Goal: Information Seeking & Learning: Compare options

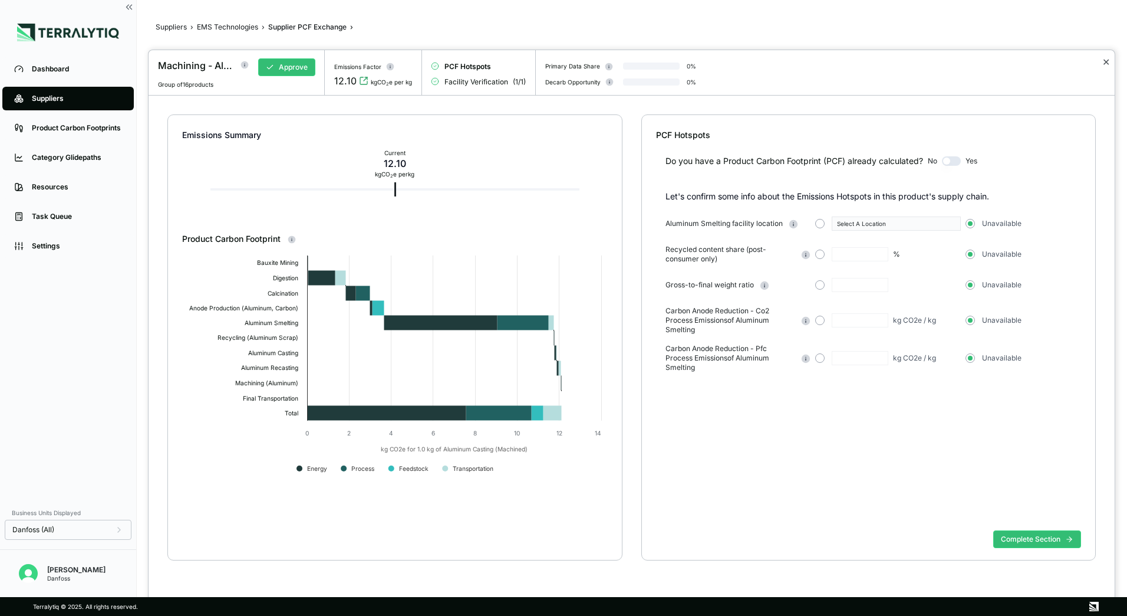
click at [1103, 62] on button "✕" at bounding box center [1107, 62] width 8 height 14
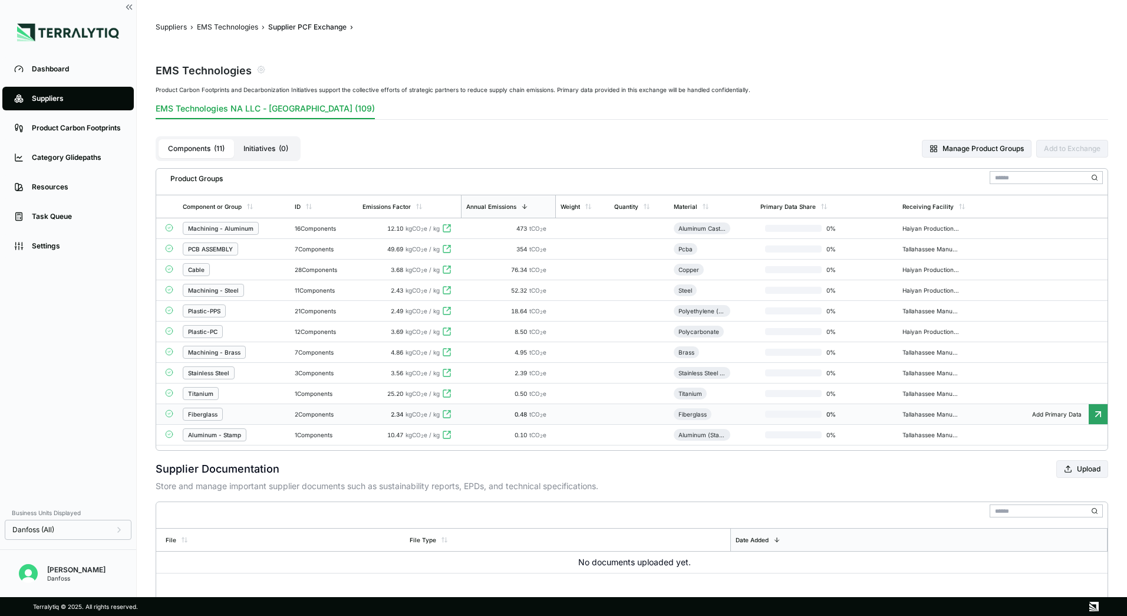
click at [326, 420] on td "2 Components" at bounding box center [324, 414] width 68 height 21
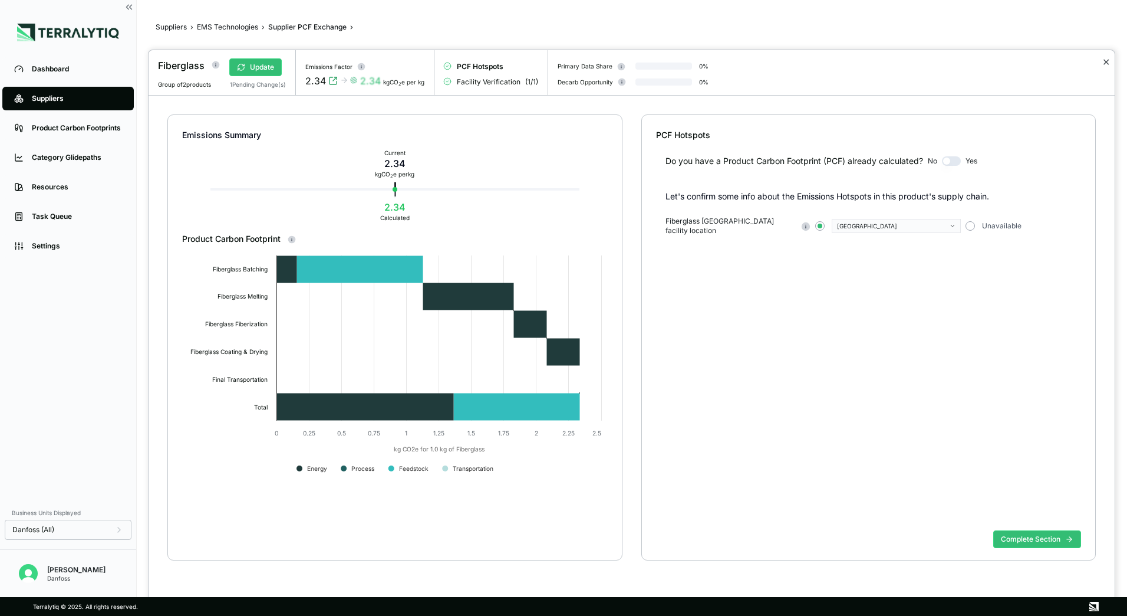
click at [1107, 62] on button "✕" at bounding box center [1107, 62] width 8 height 14
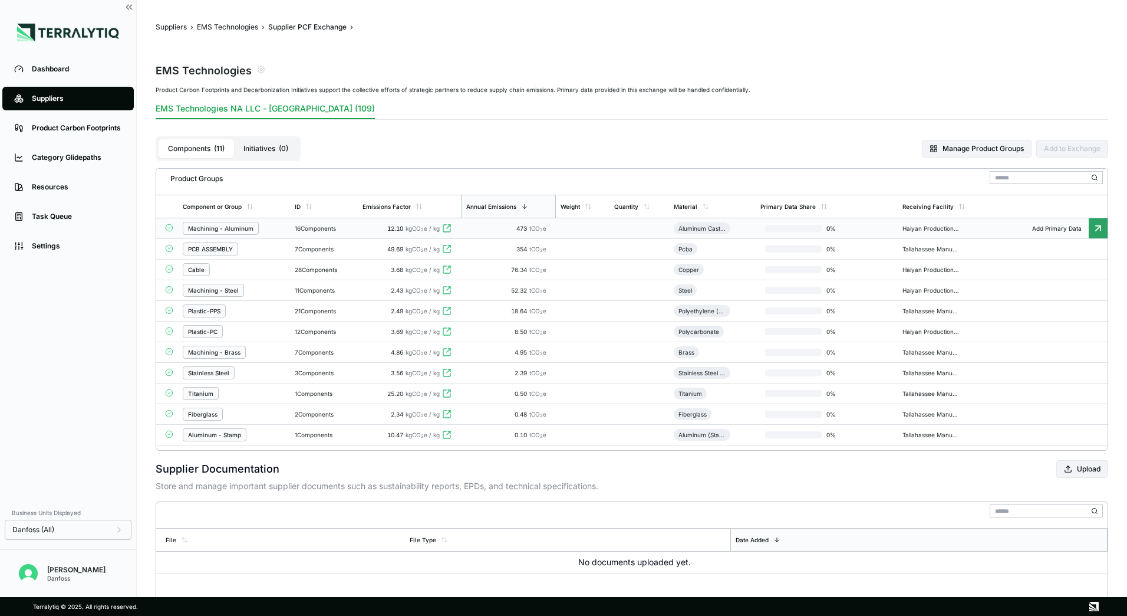
click at [228, 229] on div "Machining - Aluminum" at bounding box center [220, 228] width 65 height 7
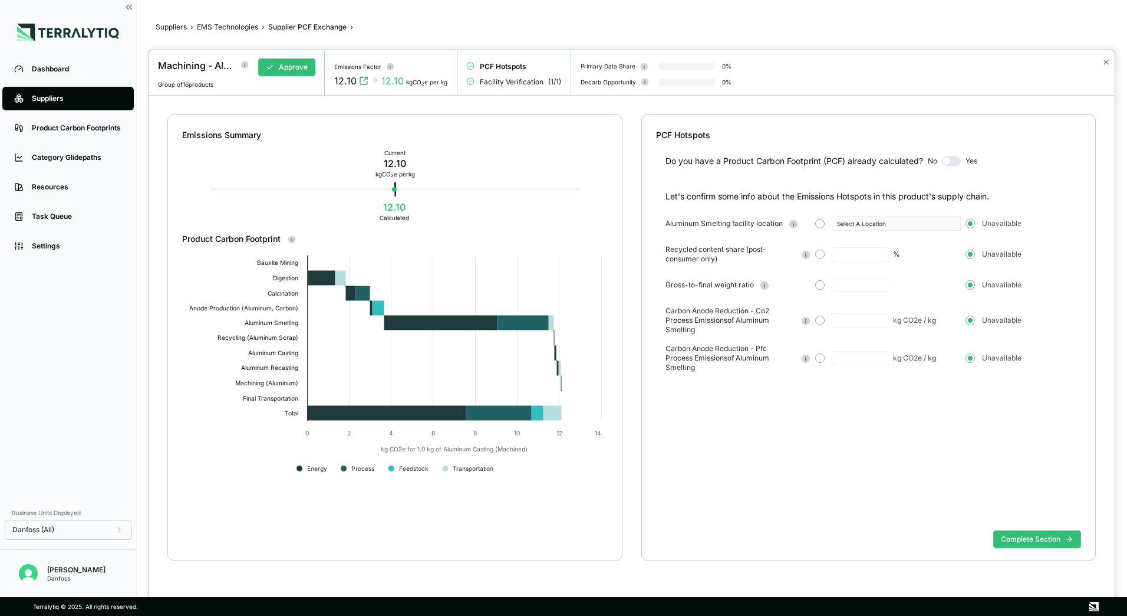
click at [1101, 58] on div "✕" at bounding box center [1106, 72] width 17 height 45
click at [1106, 61] on button "✕" at bounding box center [1107, 62] width 8 height 14
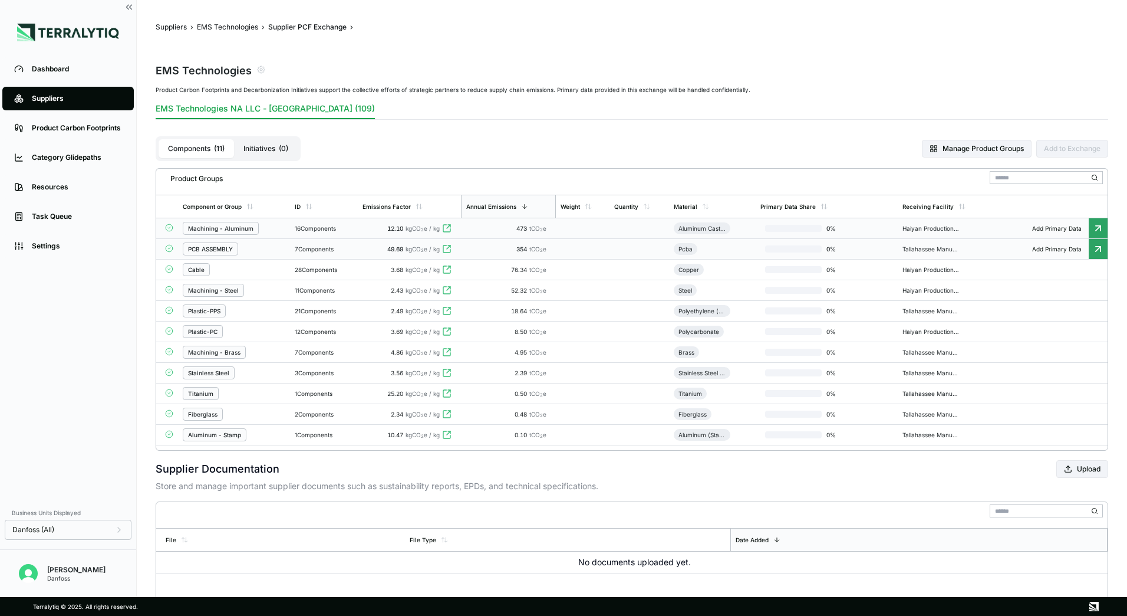
click at [274, 245] on div "PCB ASSEMBLY" at bounding box center [234, 248] width 103 height 13
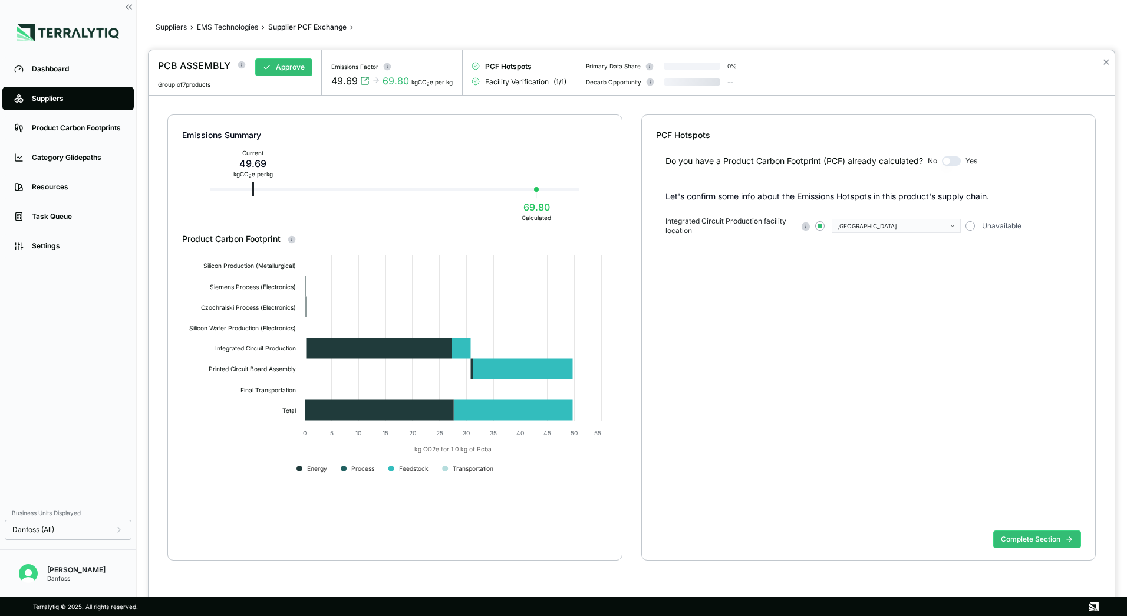
click at [1111, 62] on div "✕" at bounding box center [1106, 72] width 17 height 45
click at [1105, 65] on button "✕" at bounding box center [1107, 62] width 8 height 14
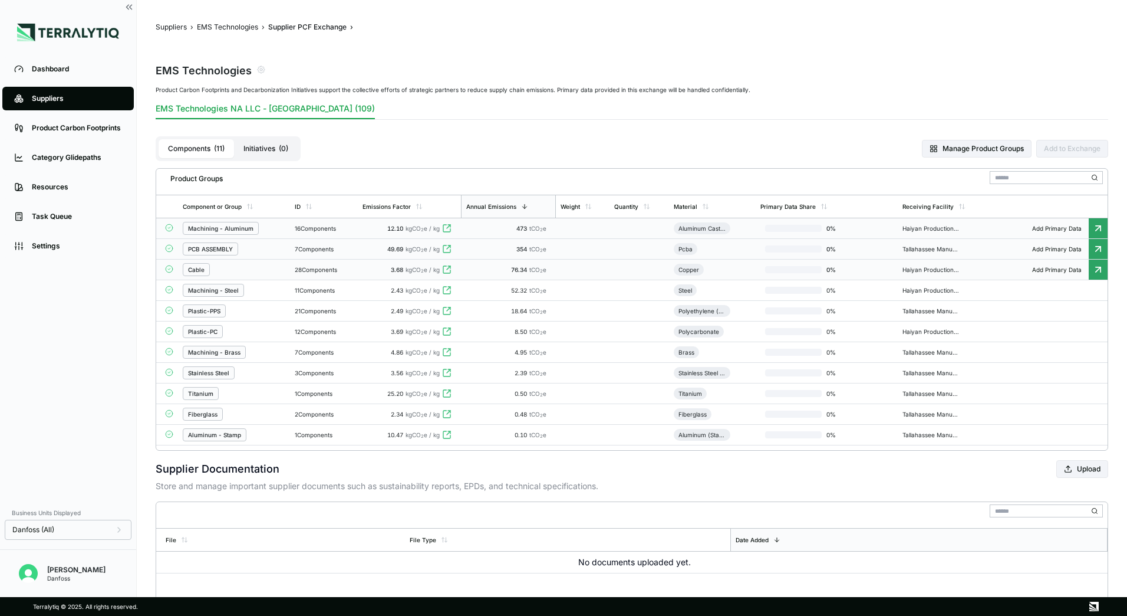
click at [257, 266] on div "Cable" at bounding box center [234, 269] width 103 height 13
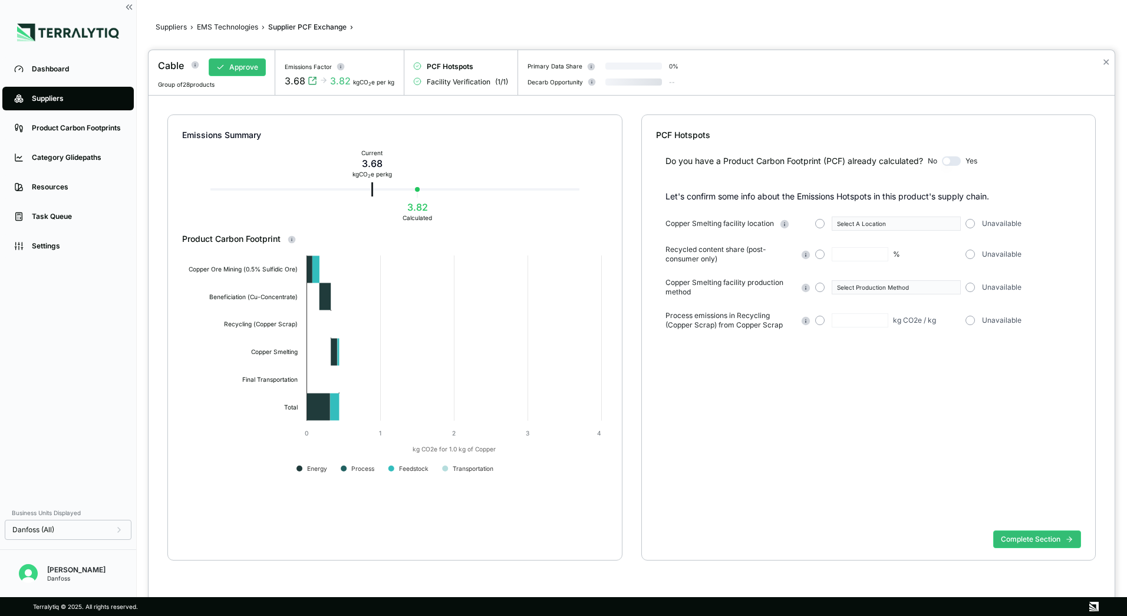
type input "**"
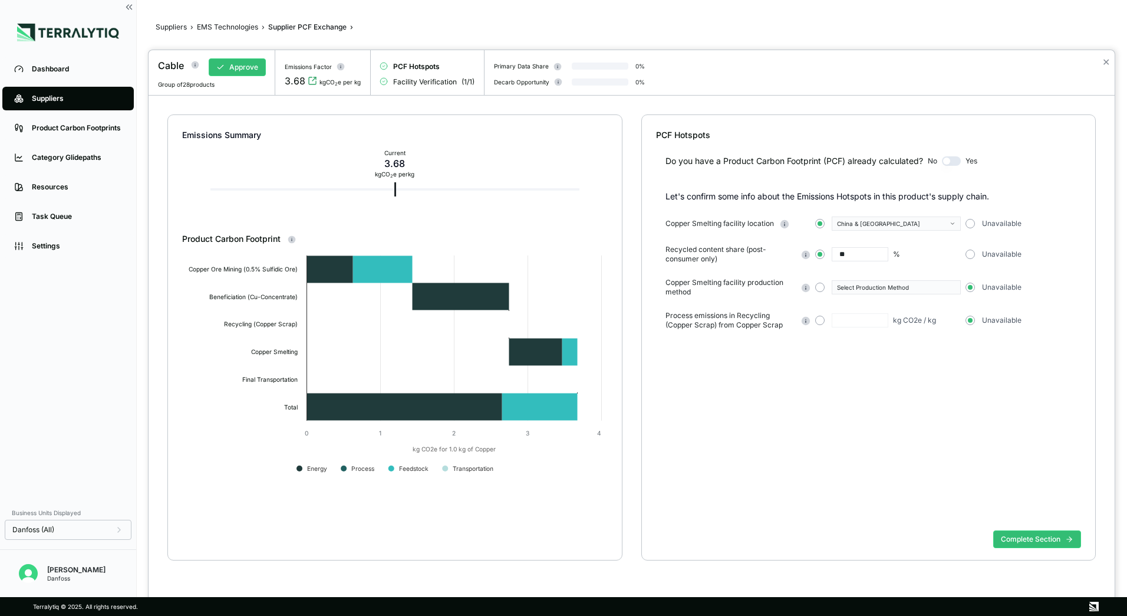
click at [1110, 58] on div "✕" at bounding box center [1106, 72] width 17 height 45
click at [1110, 60] on button "✕" at bounding box center [1107, 62] width 8 height 14
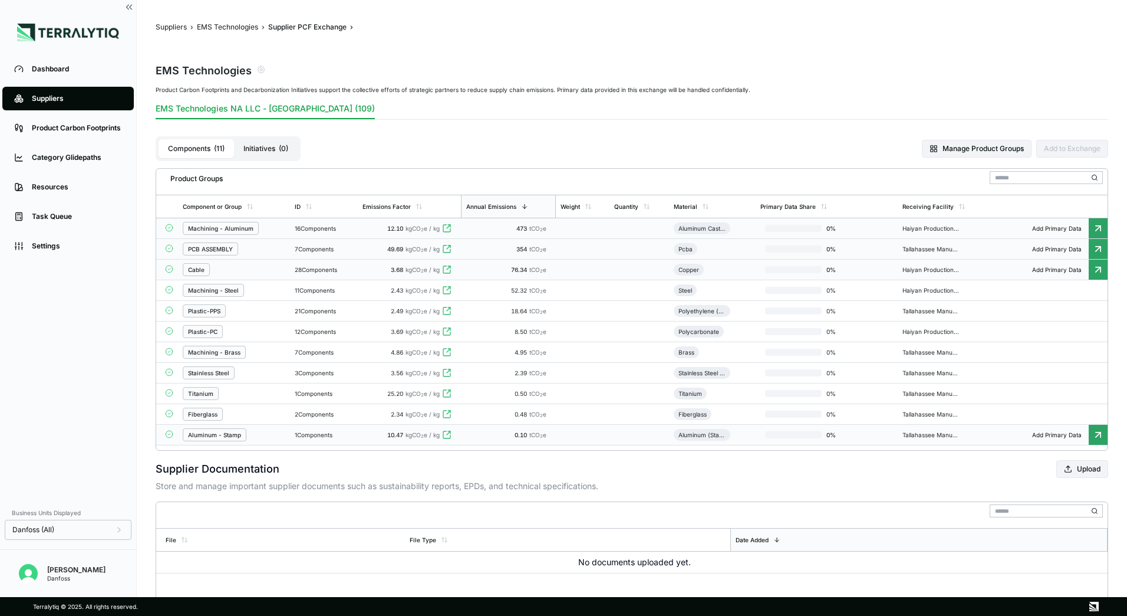
click at [271, 430] on div "Aluminum - Stamp" at bounding box center [234, 434] width 103 height 13
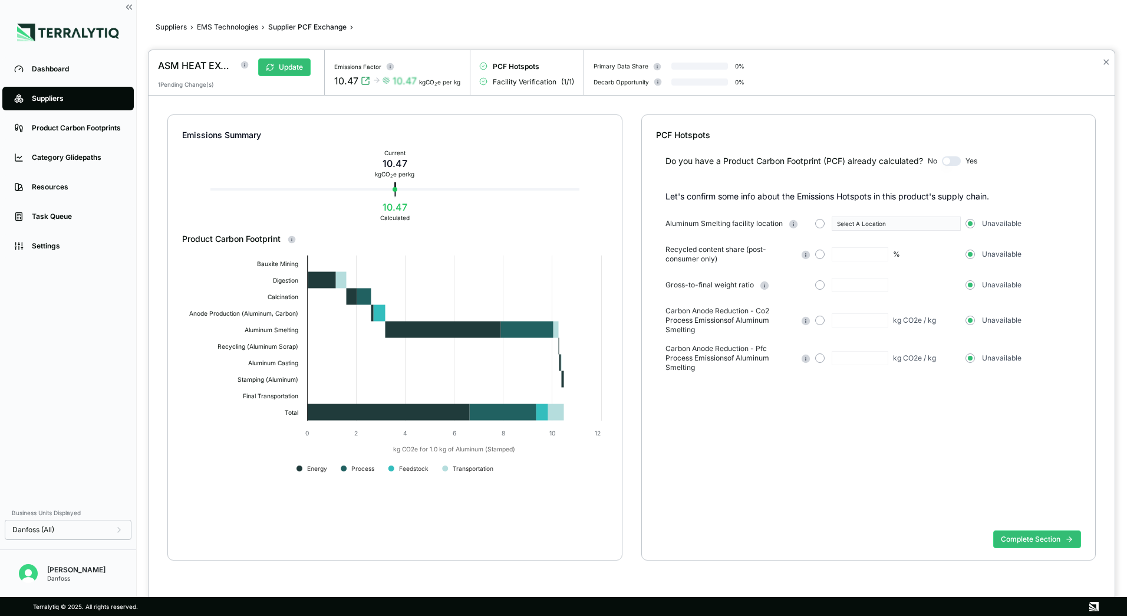
click at [242, 65] on circle at bounding box center [245, 65] width 8 height 8
click at [1106, 60] on button "✕" at bounding box center [1107, 62] width 8 height 14
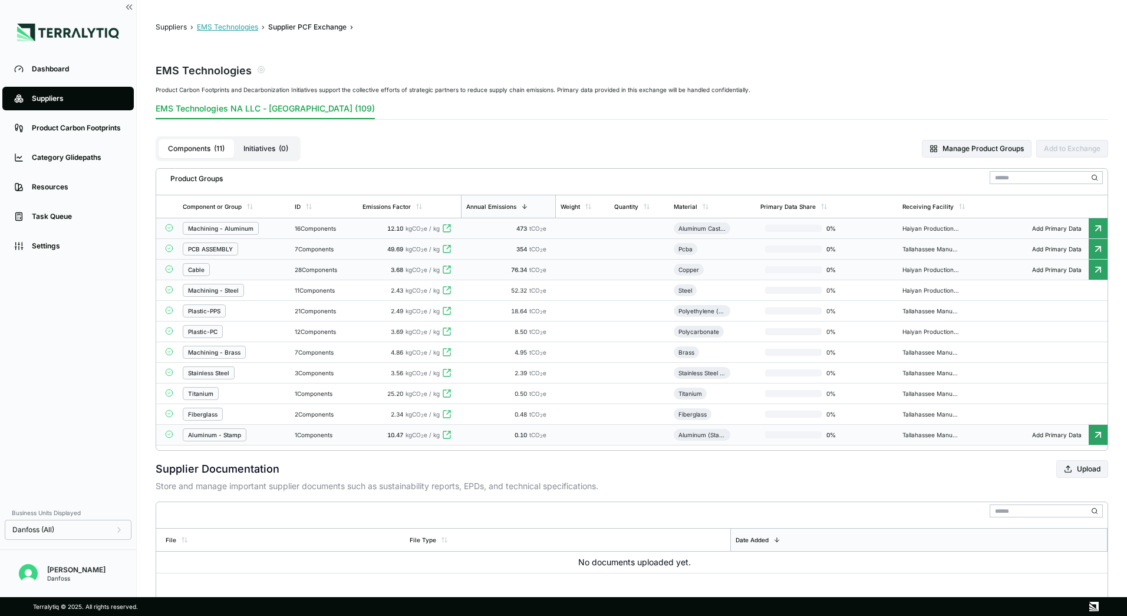
click at [223, 27] on button "EMS Technologies" at bounding box center [227, 26] width 61 height 9
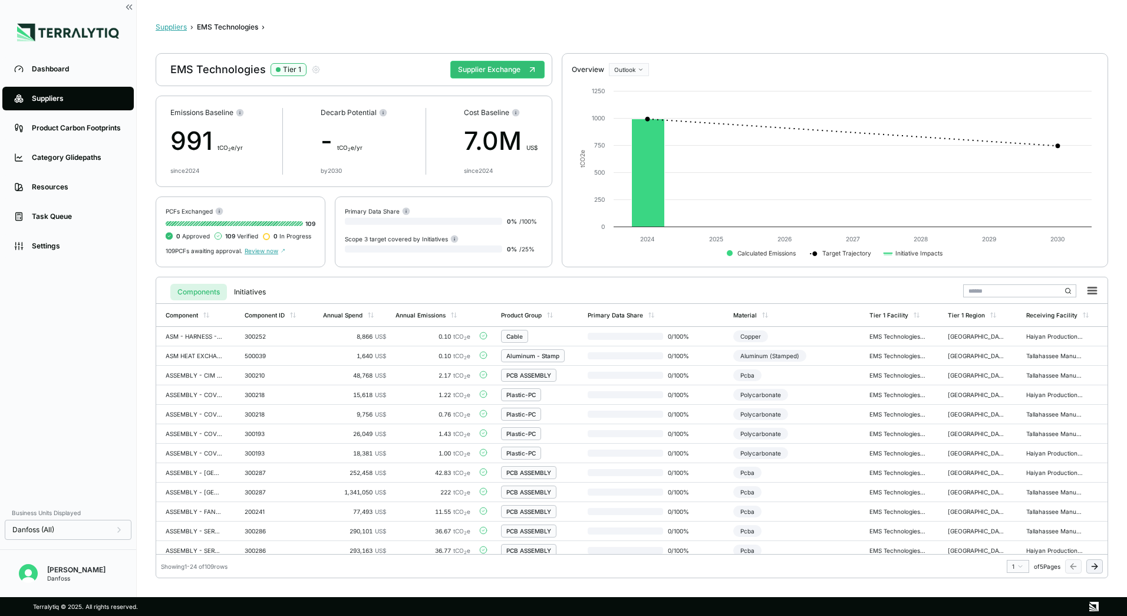
click at [179, 29] on button "Suppliers" at bounding box center [171, 26] width 31 height 9
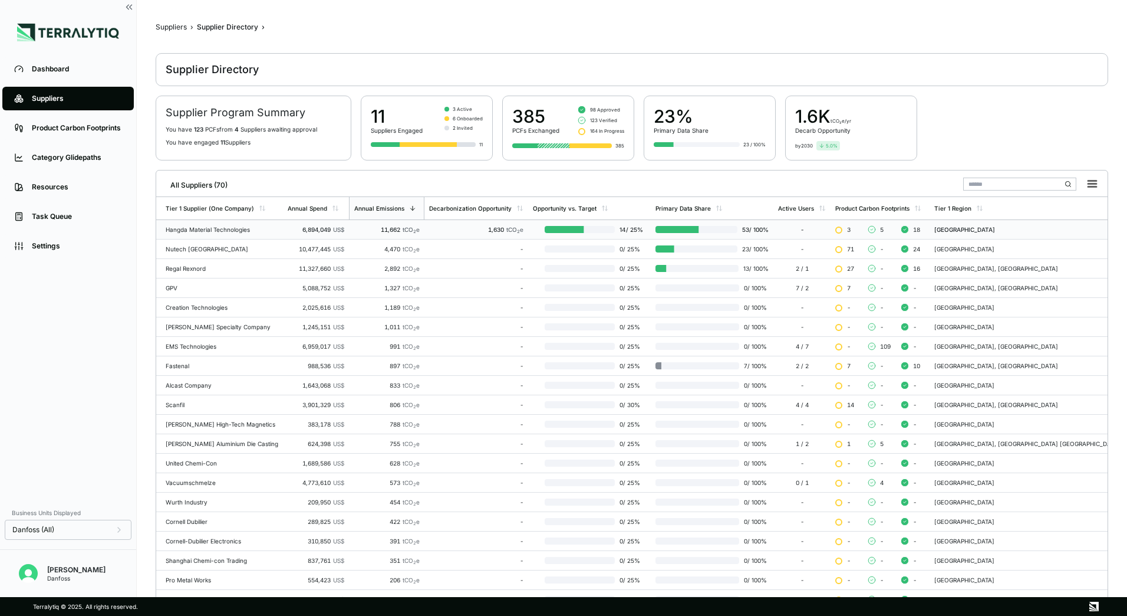
scroll to position [59, 0]
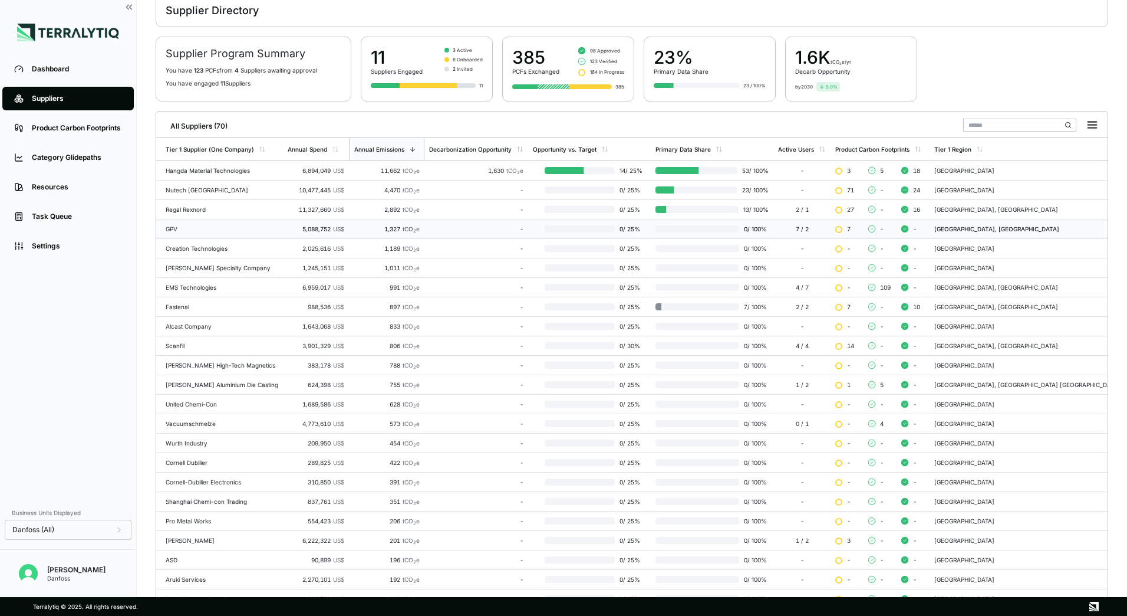
click at [198, 228] on div "GPV" at bounding box center [222, 228] width 113 height 7
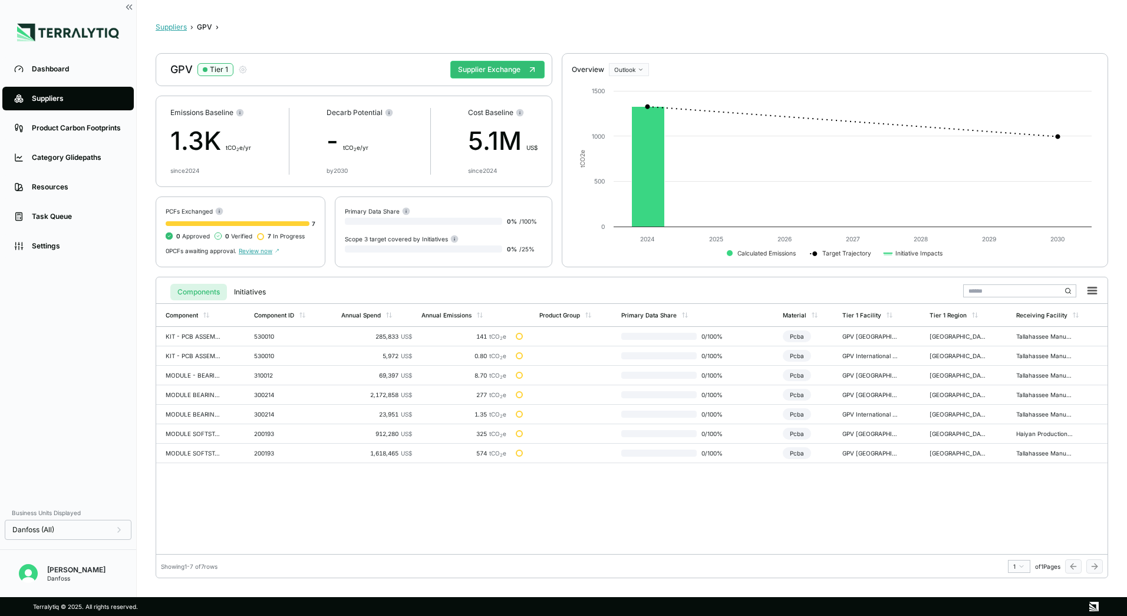
click at [175, 28] on button "Suppliers" at bounding box center [171, 26] width 31 height 9
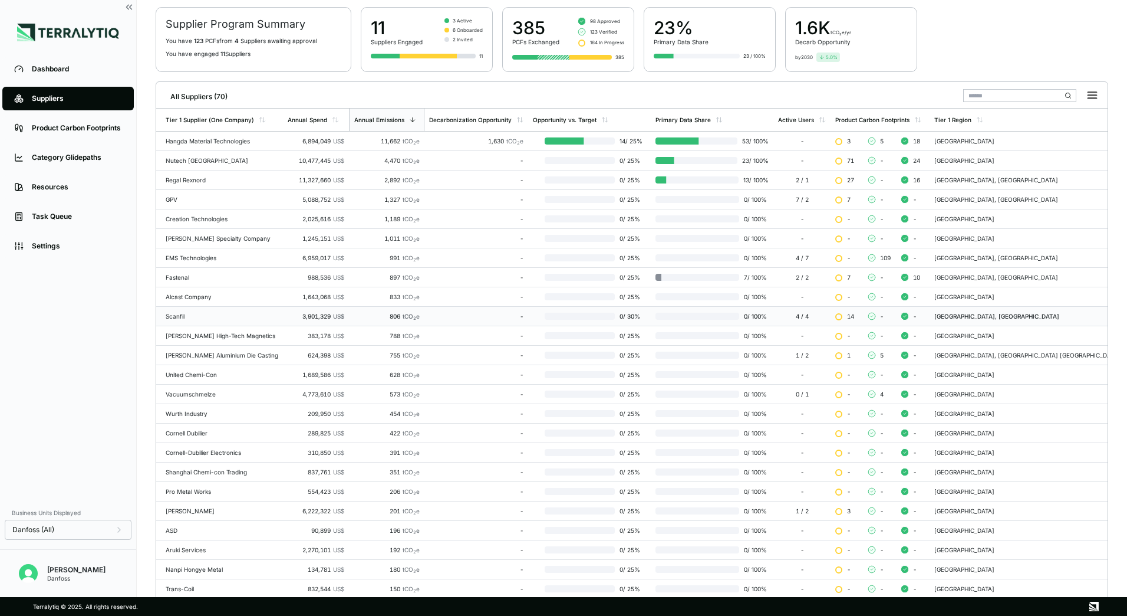
scroll to position [114, 0]
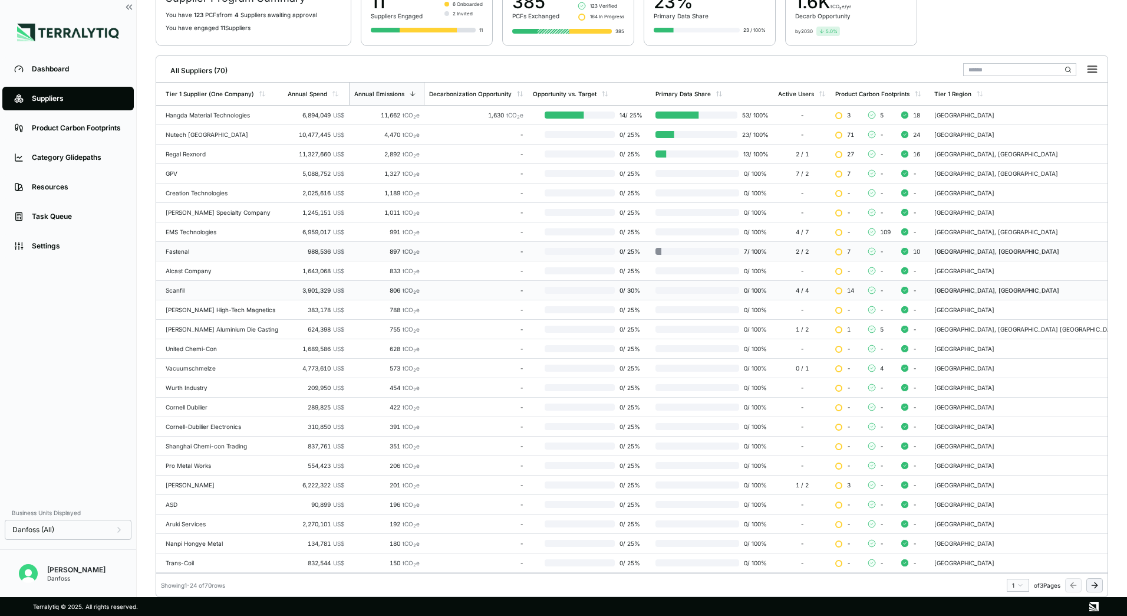
click at [208, 255] on td "Fastenal" at bounding box center [219, 251] width 127 height 19
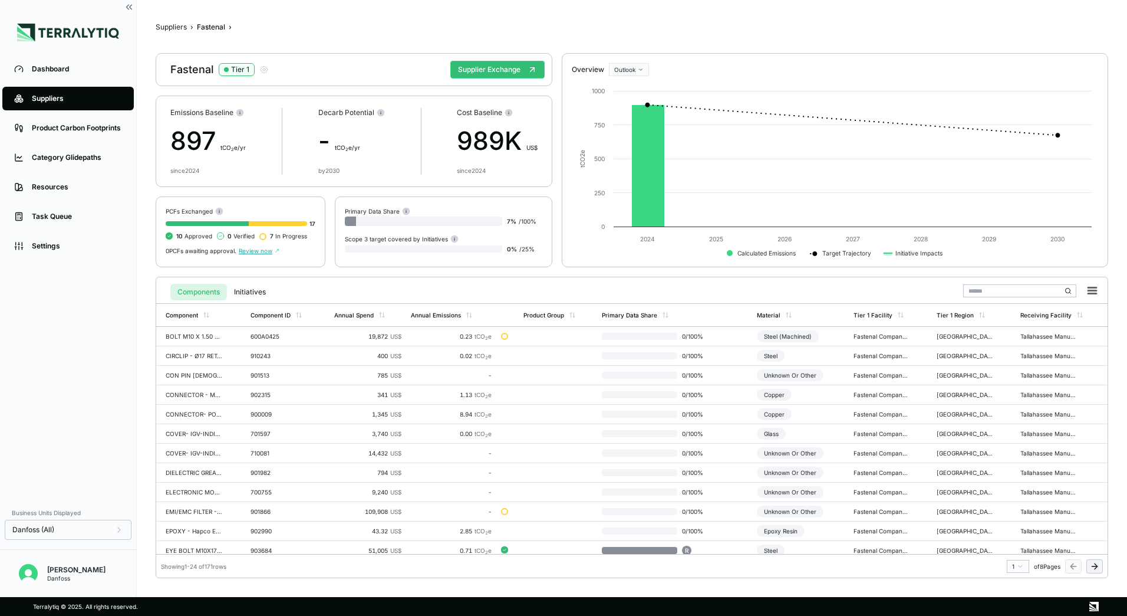
click at [259, 251] on span "Review now" at bounding box center [259, 250] width 41 height 7
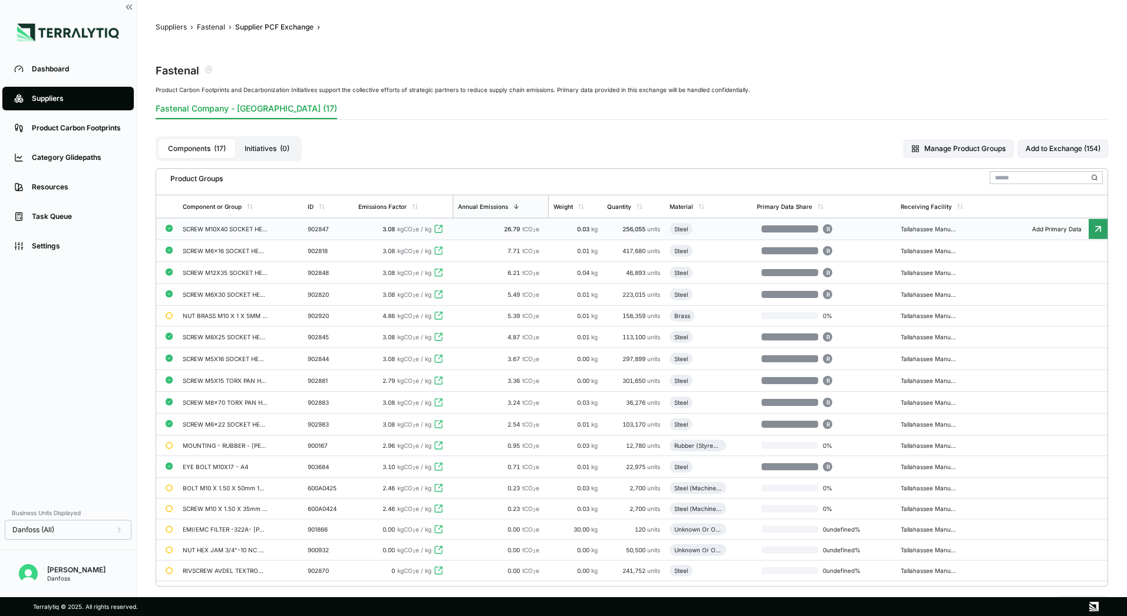
click at [233, 235] on td "SCREW M10X40 SOCKET HEAD CAP ISO 4762 A4" at bounding box center [240, 229] width 125 height 22
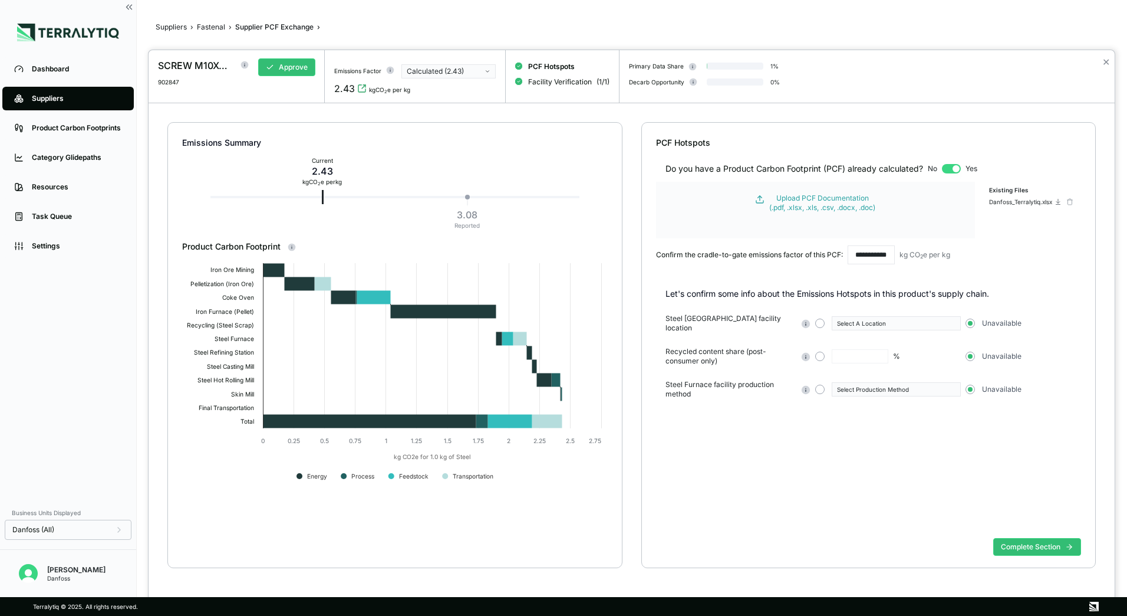
click at [1102, 63] on div "✕" at bounding box center [1106, 76] width 17 height 53
click at [484, 73] on button "Calculated (2.43)" at bounding box center [449, 71] width 94 height 14
click at [1108, 62] on button "✕" at bounding box center [1107, 62] width 8 height 14
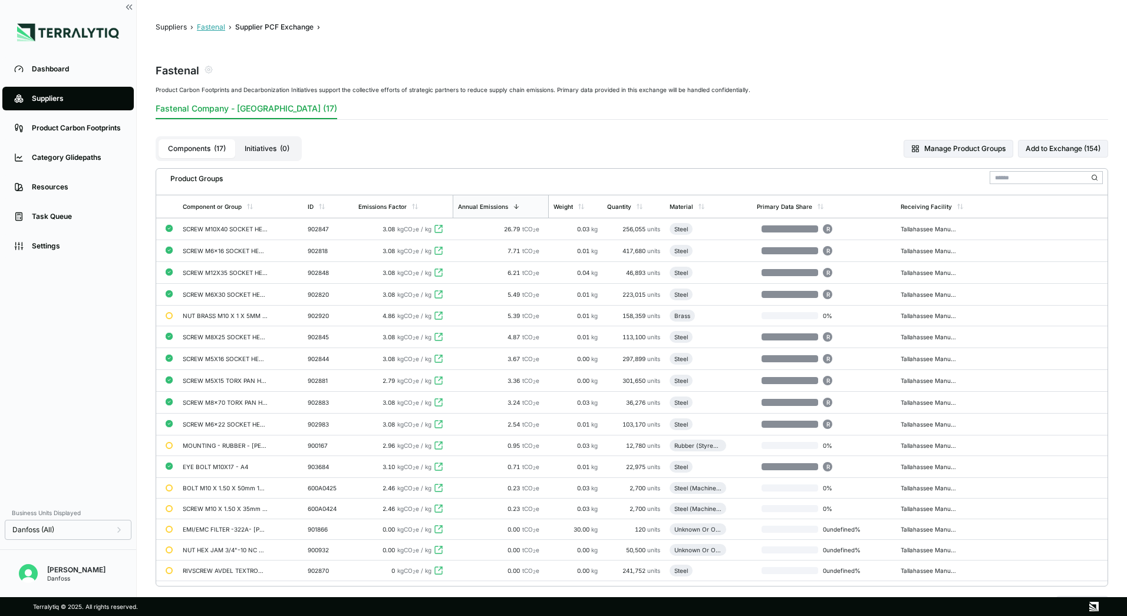
click at [207, 27] on button "Fastenal" at bounding box center [211, 26] width 28 height 9
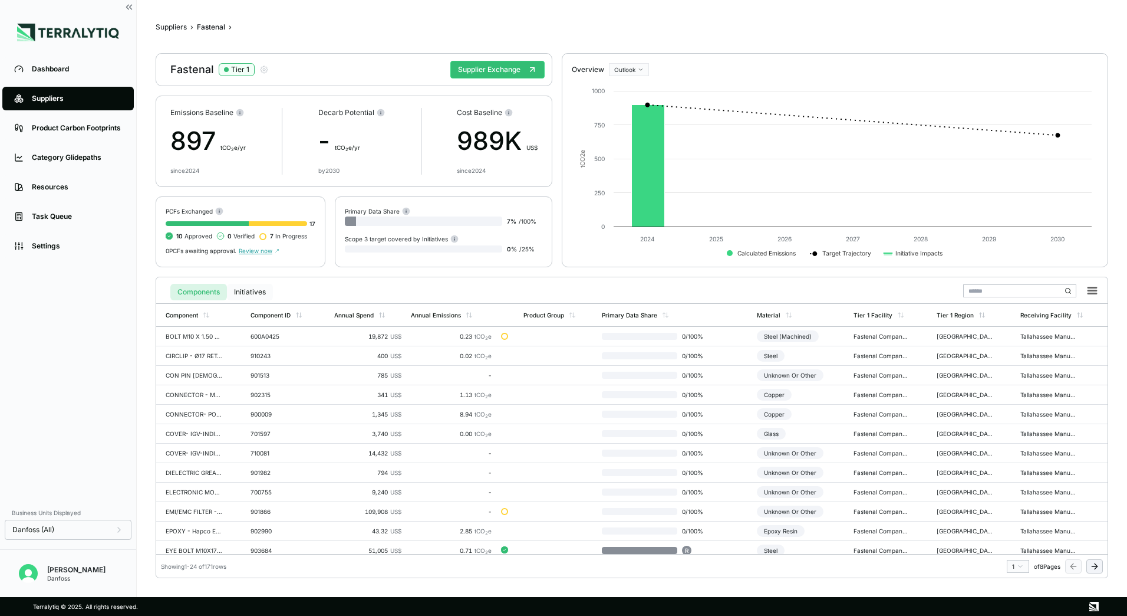
click at [262, 292] on button "Initiatives" at bounding box center [250, 292] width 46 height 17
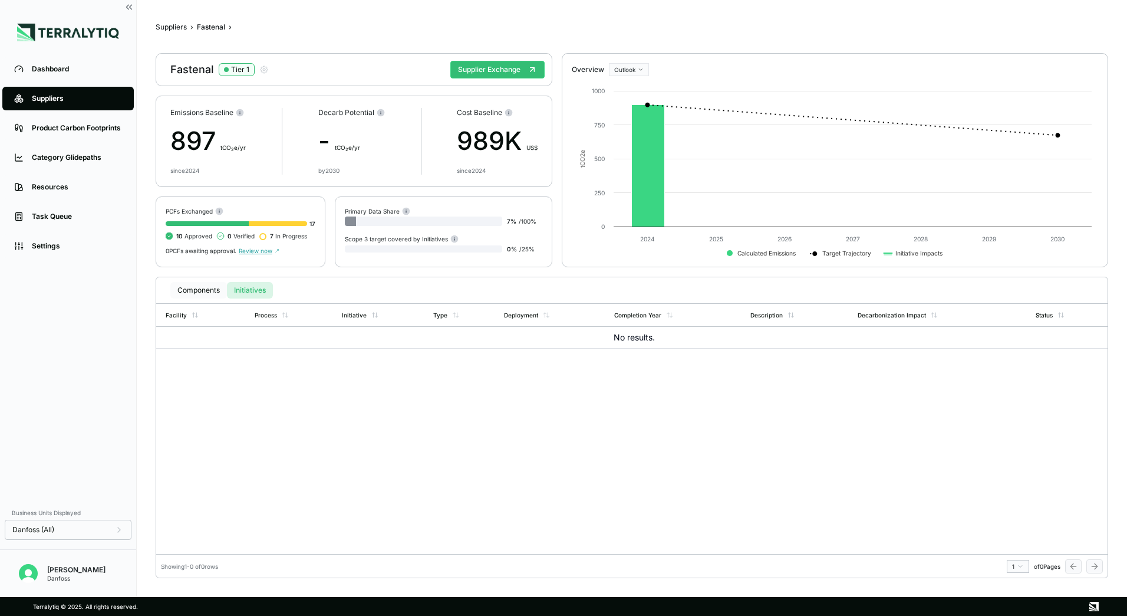
click at [202, 291] on button "Components" at bounding box center [198, 290] width 57 height 17
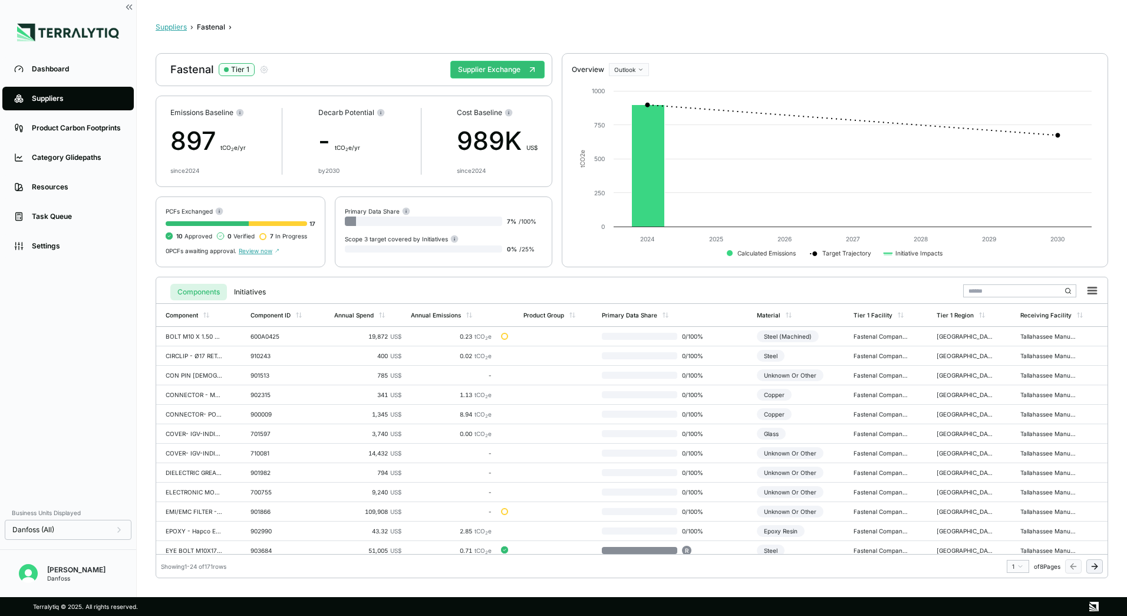
click at [172, 25] on button "Suppliers" at bounding box center [171, 26] width 31 height 9
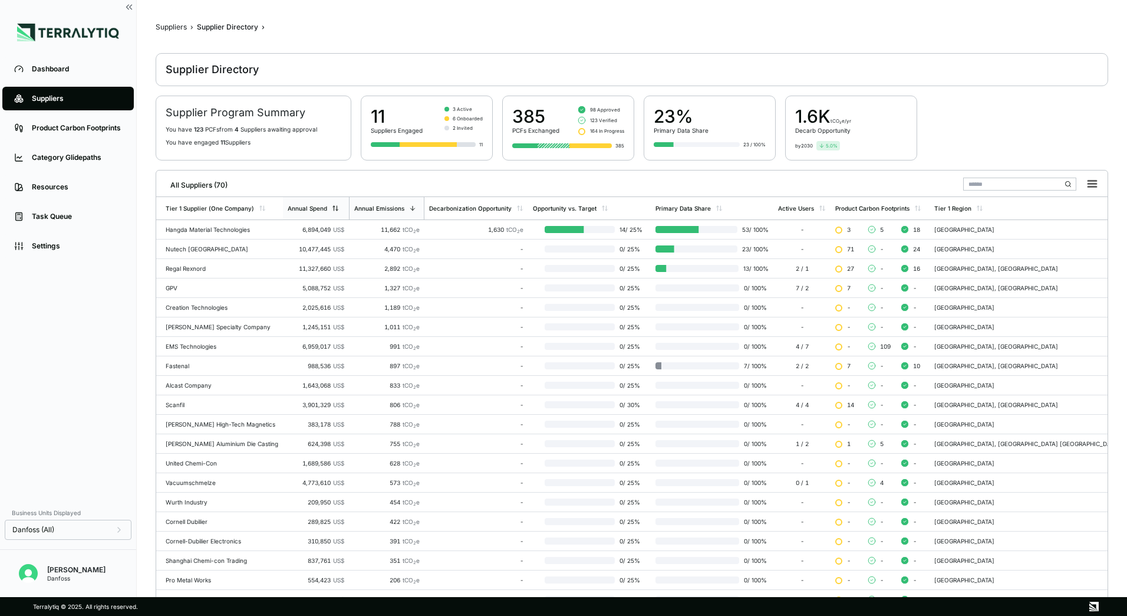
click at [342, 208] on div "Annual Spend" at bounding box center [316, 208] width 66 height 22
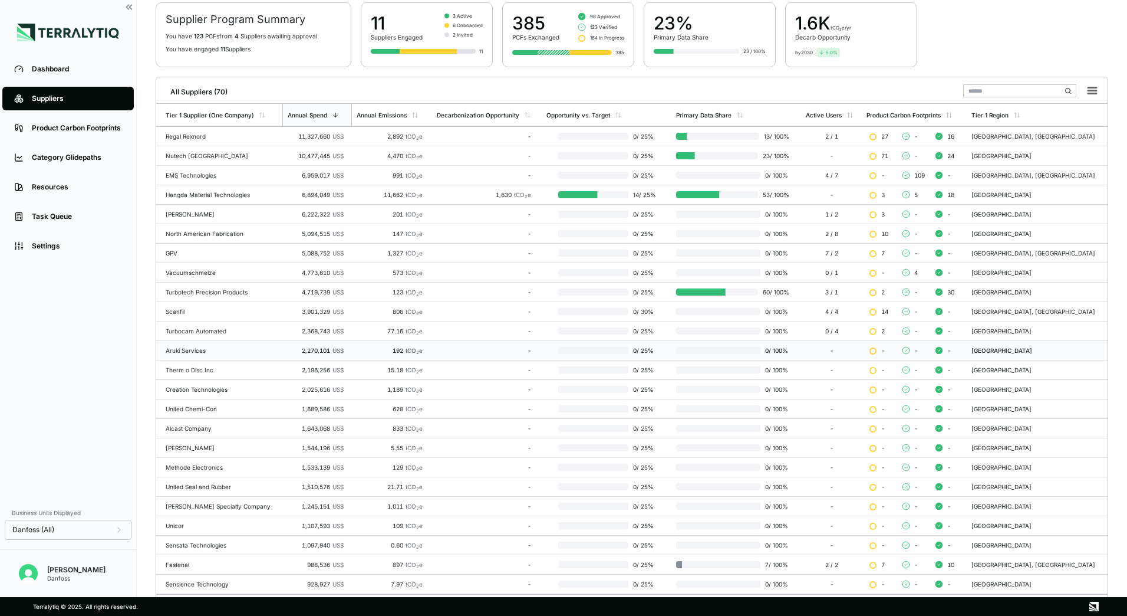
scroll to position [114, 0]
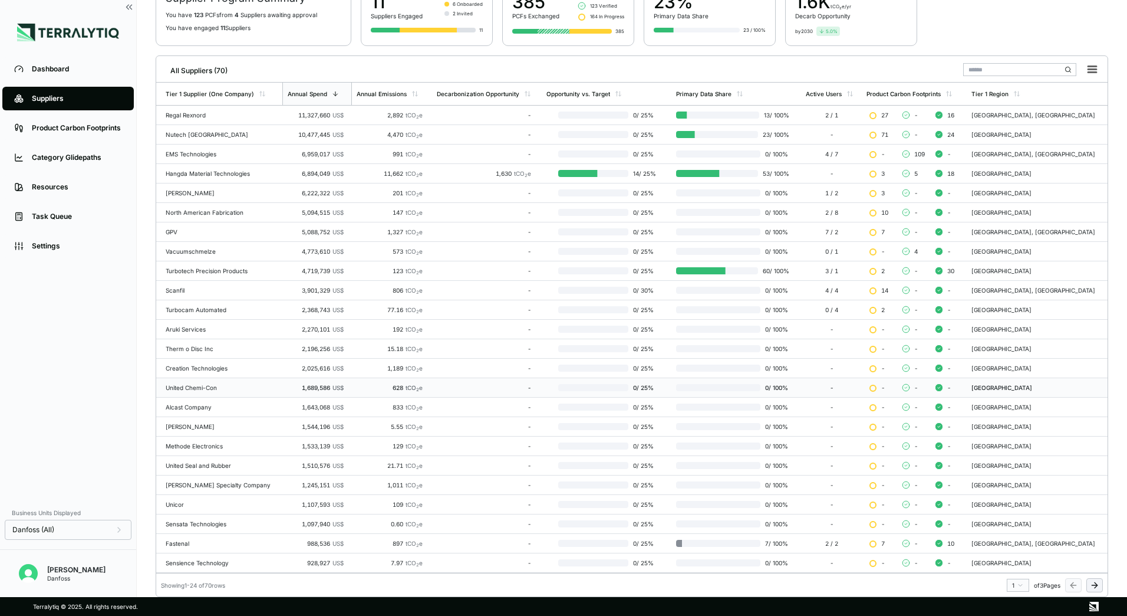
click at [194, 390] on div "United Chemi-Con" at bounding box center [222, 387] width 112 height 7
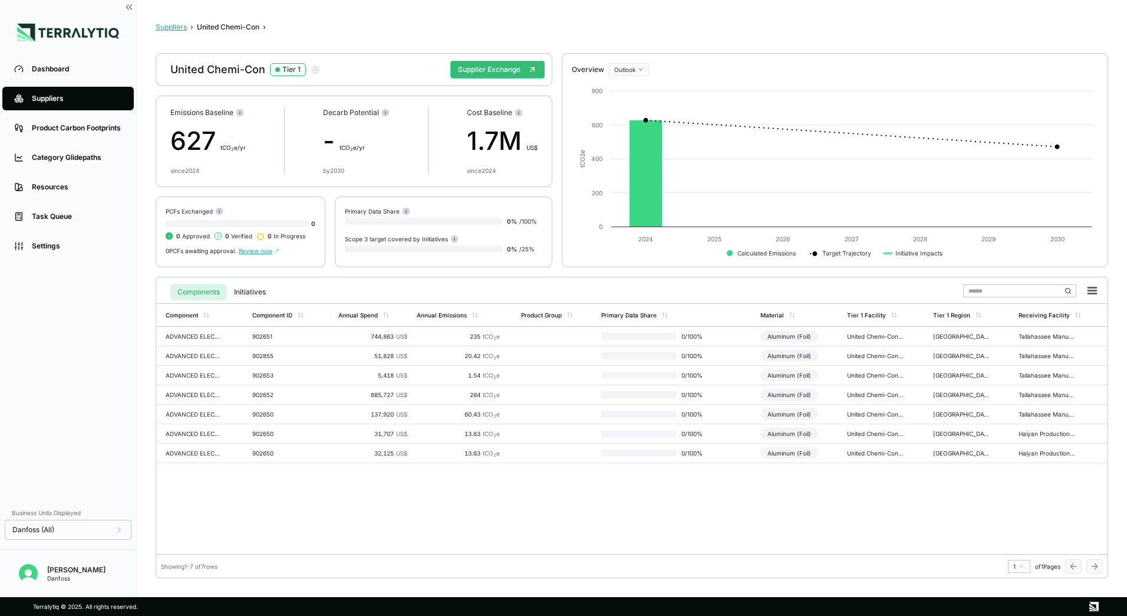
click at [174, 26] on button "Suppliers" at bounding box center [171, 26] width 31 height 9
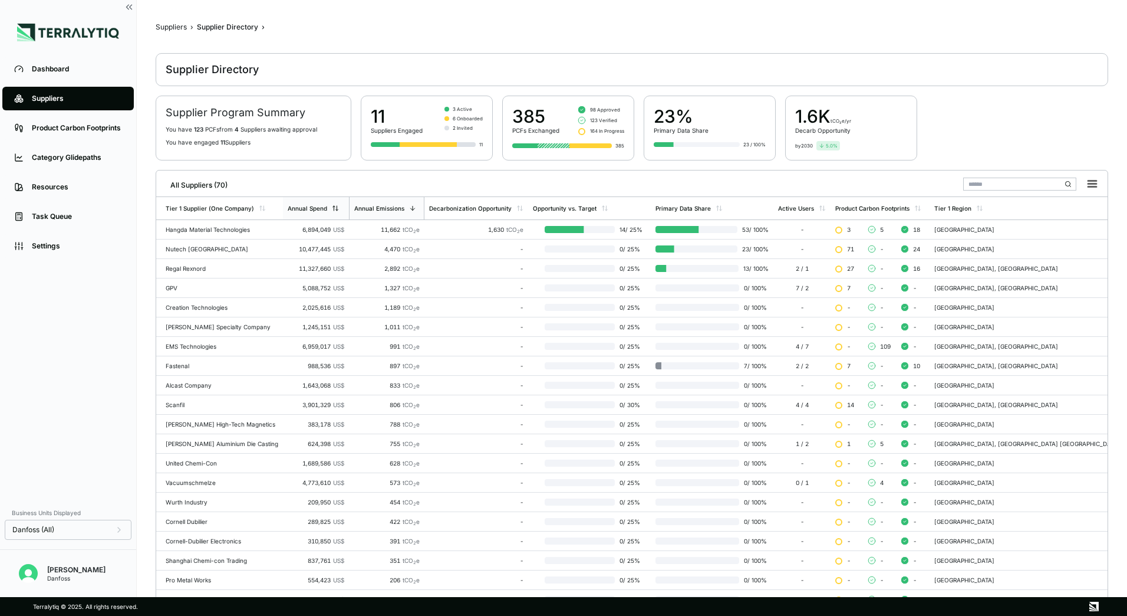
click at [334, 210] on icon at bounding box center [334, 208] width 0 height 5
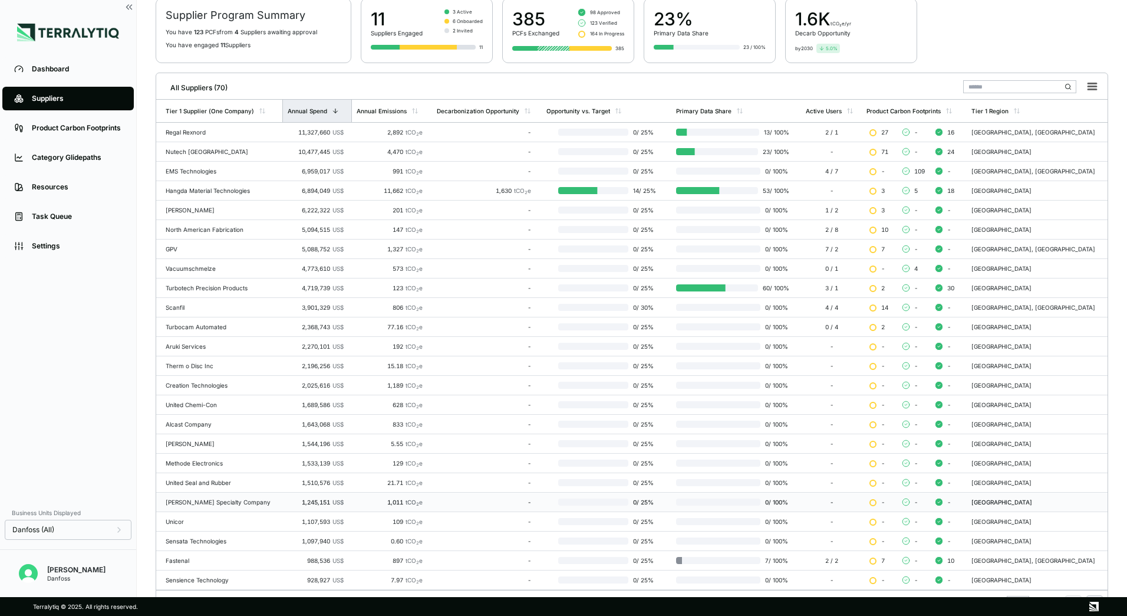
scroll to position [114, 0]
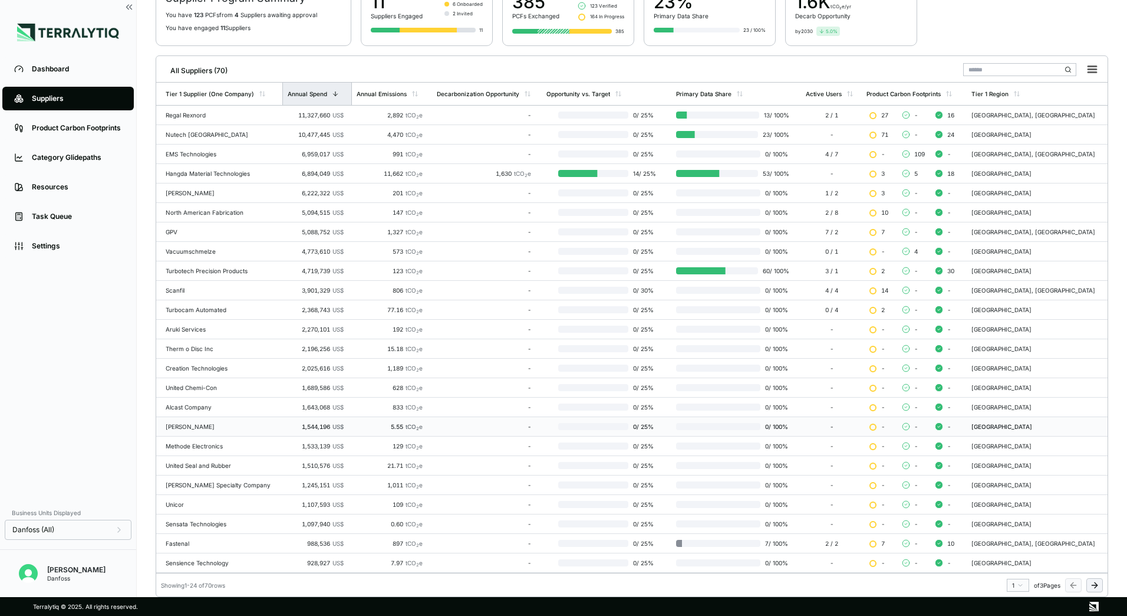
click at [196, 427] on div "[PERSON_NAME]" at bounding box center [222, 426] width 112 height 7
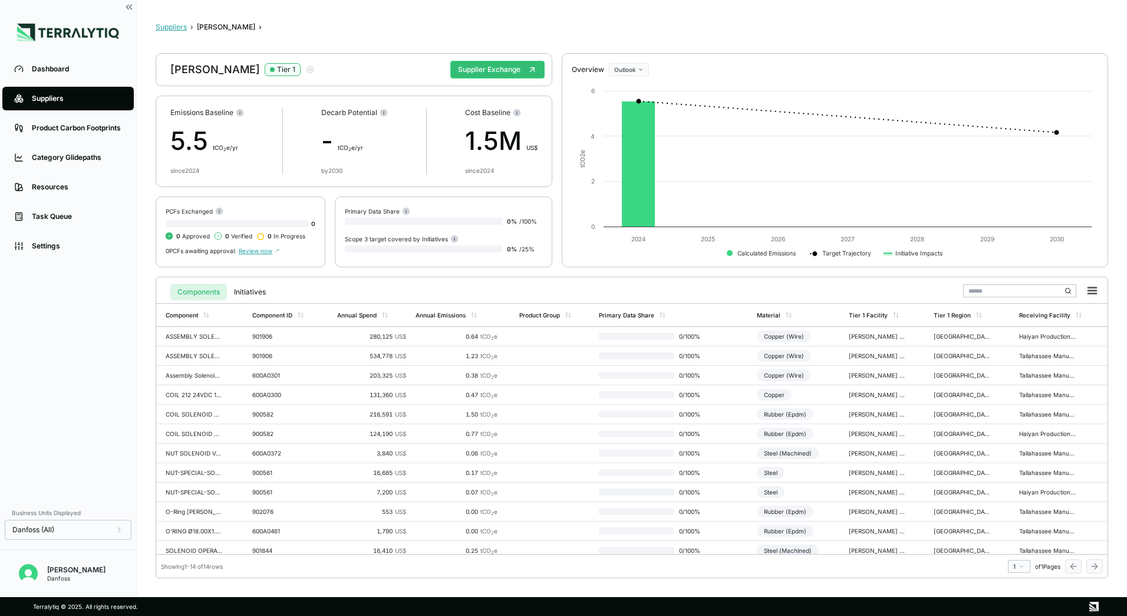
click at [167, 28] on button "Suppliers" at bounding box center [171, 26] width 31 height 9
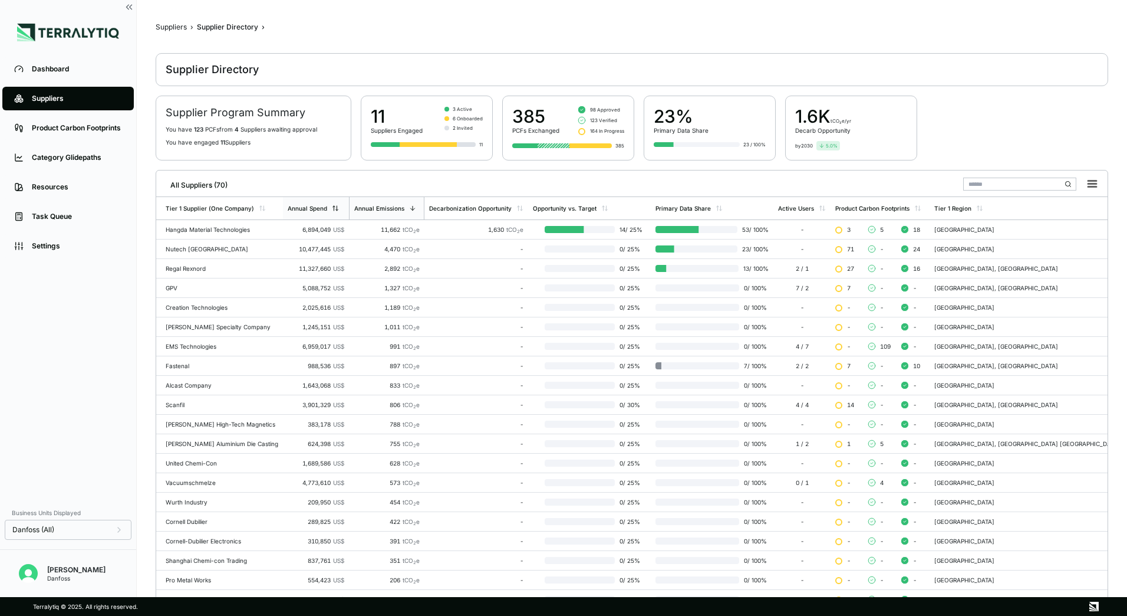
click at [340, 213] on div "Annual Spend" at bounding box center [316, 208] width 66 height 22
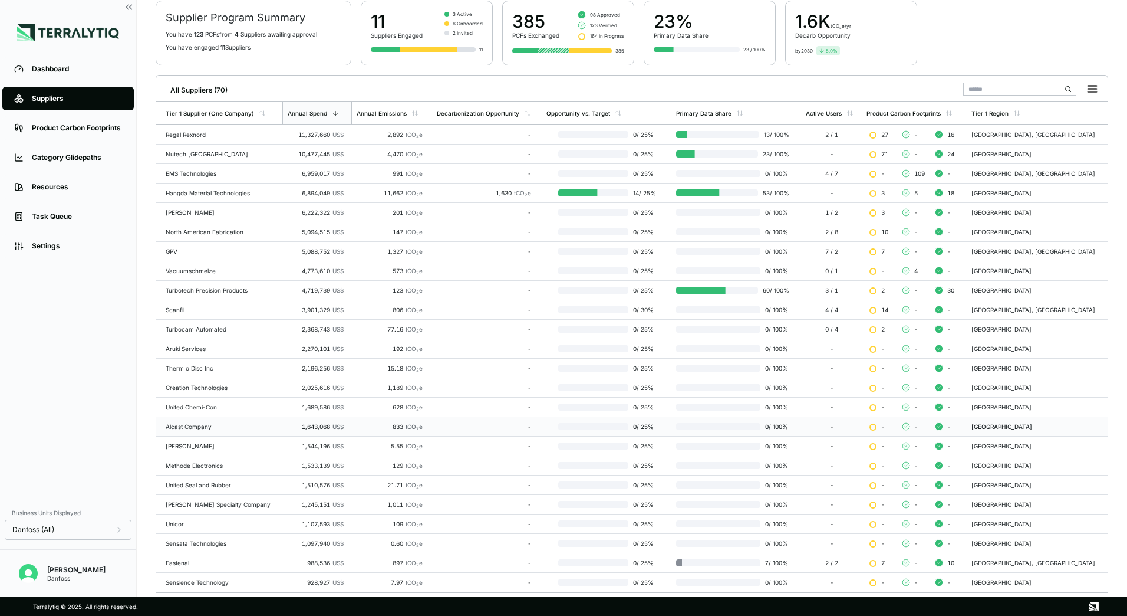
scroll to position [114, 0]
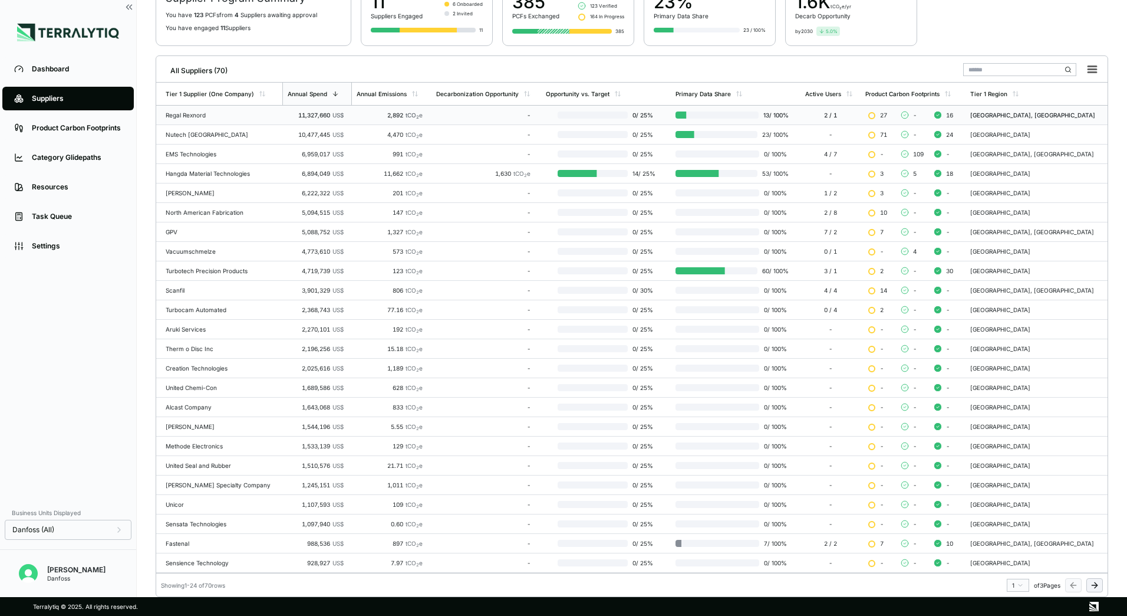
click at [242, 118] on div "Regal Rexnord" at bounding box center [222, 114] width 112 height 7
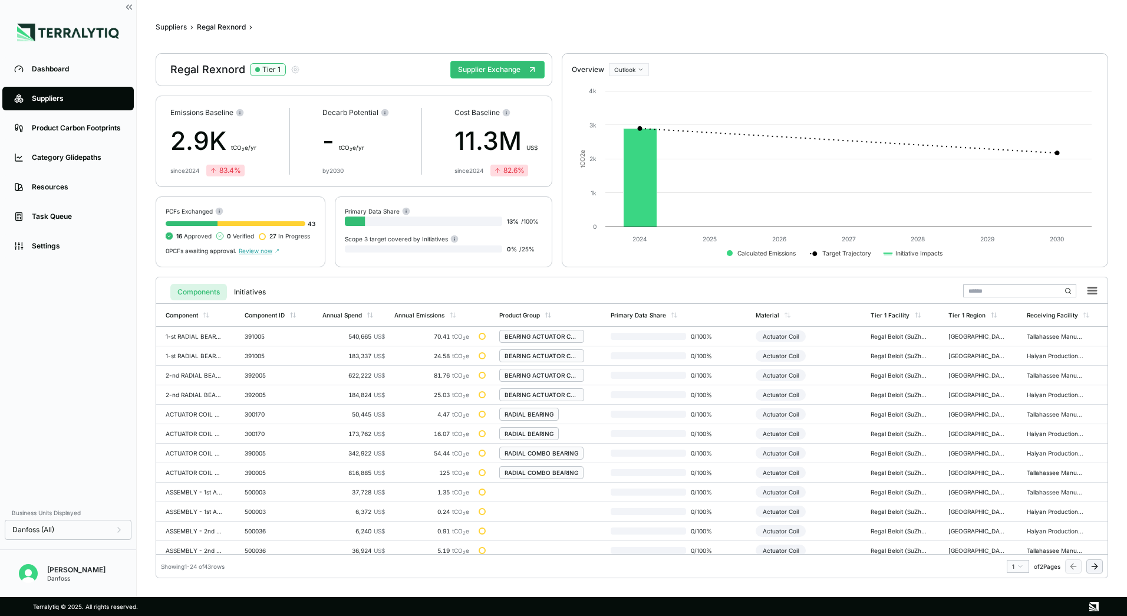
click at [269, 250] on span "Review now" at bounding box center [259, 250] width 41 height 7
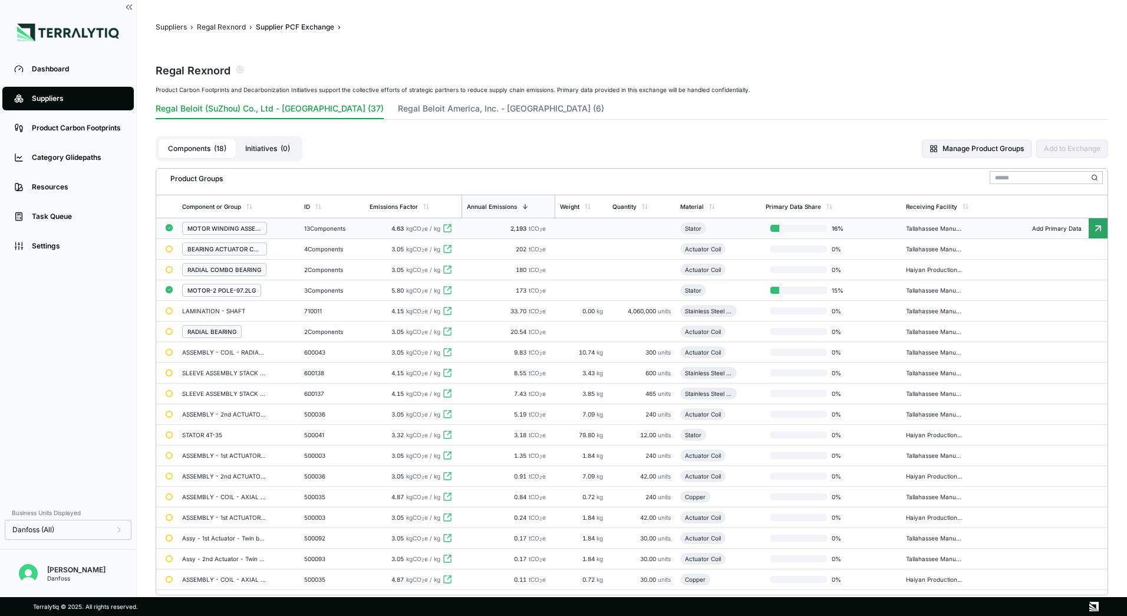
click at [278, 223] on div "MOTOR WINDING ASSEMBLY" at bounding box center [238, 228] width 113 height 13
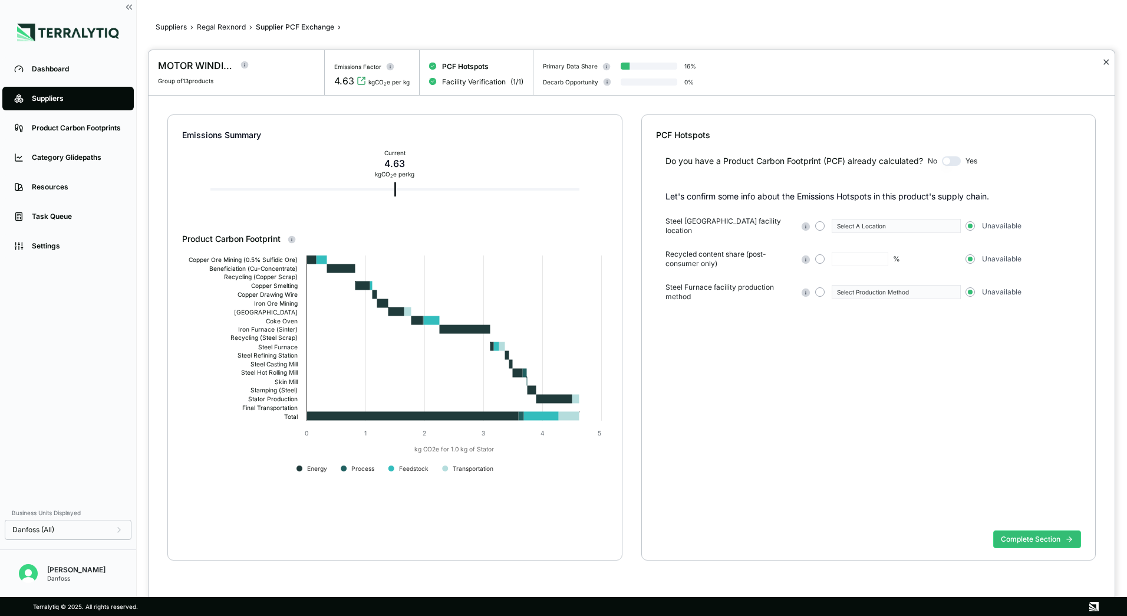
click at [1109, 62] on button "✕" at bounding box center [1107, 62] width 8 height 14
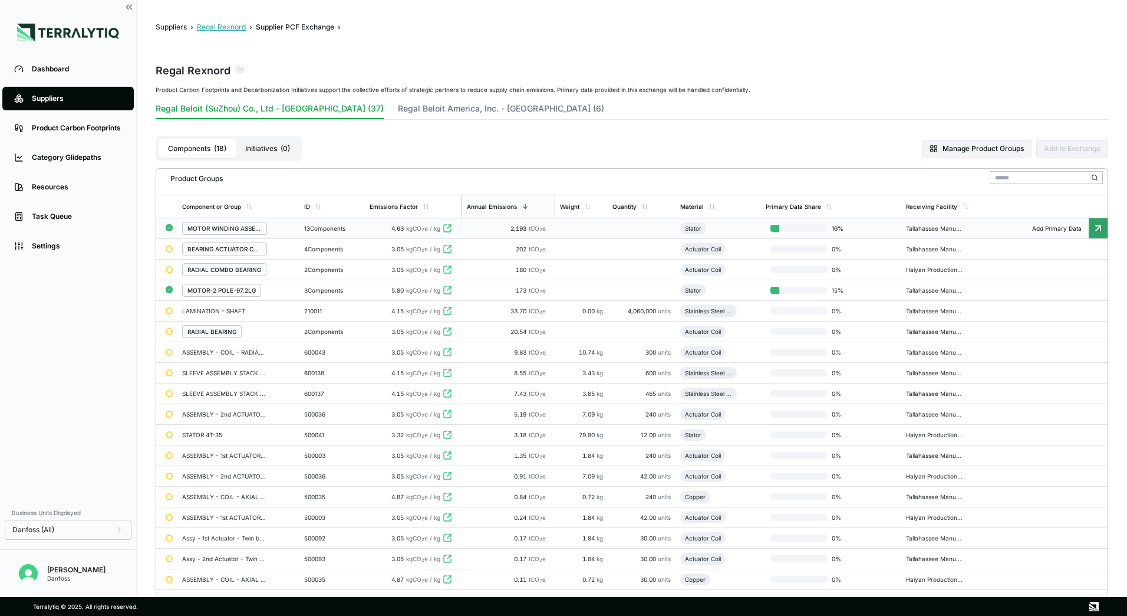
click at [205, 28] on button "Regal Rexnord" at bounding box center [221, 26] width 49 height 9
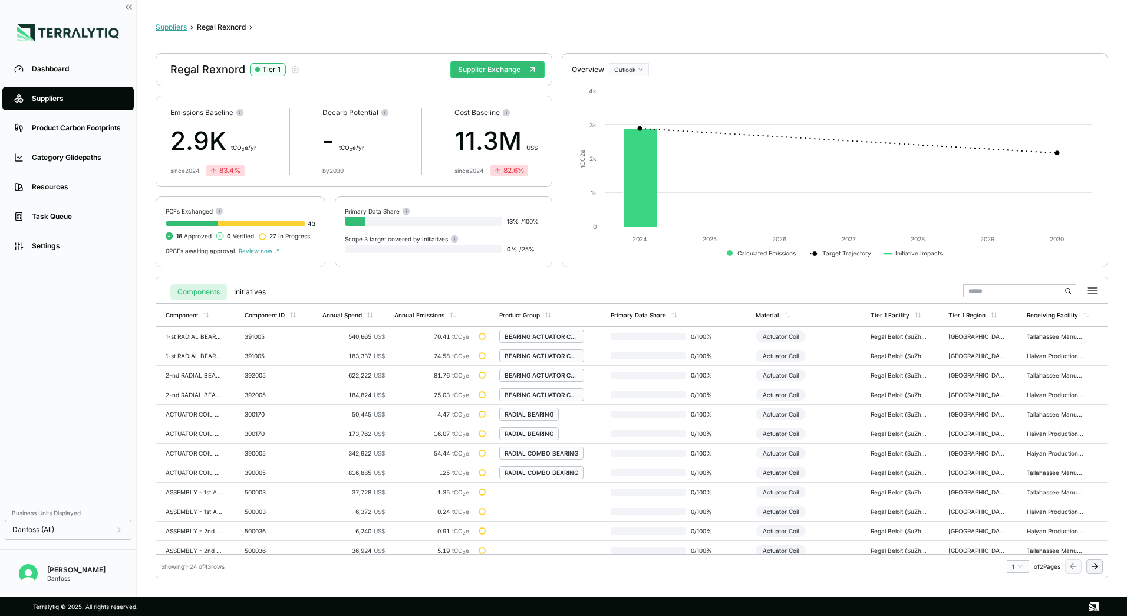
click at [185, 26] on button "Suppliers" at bounding box center [171, 26] width 31 height 9
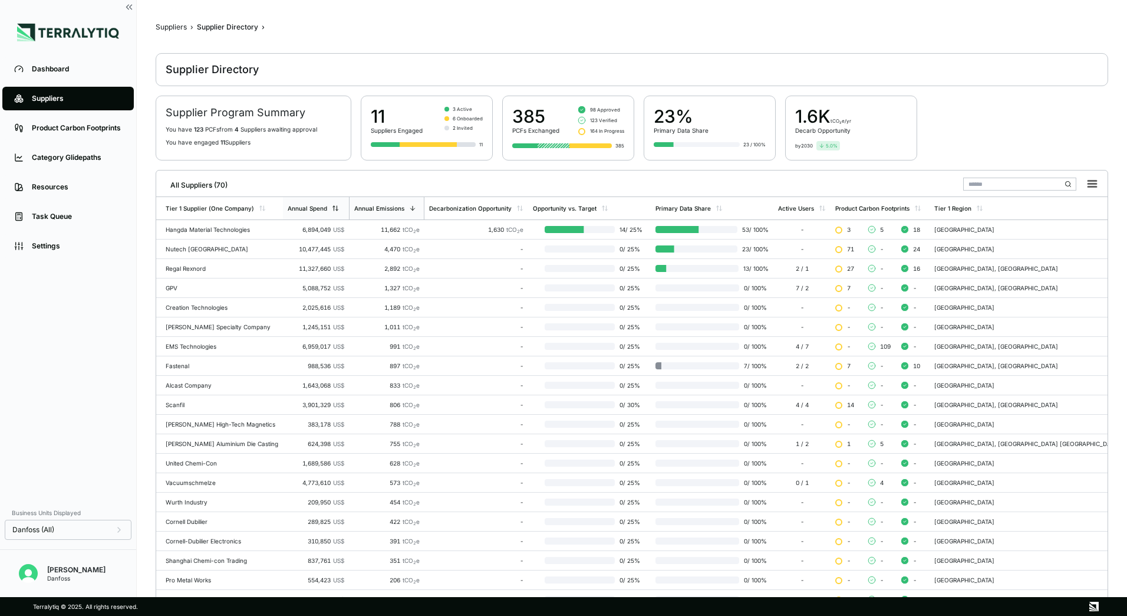
click at [339, 206] on div "Annual Spend" at bounding box center [316, 208] width 66 height 22
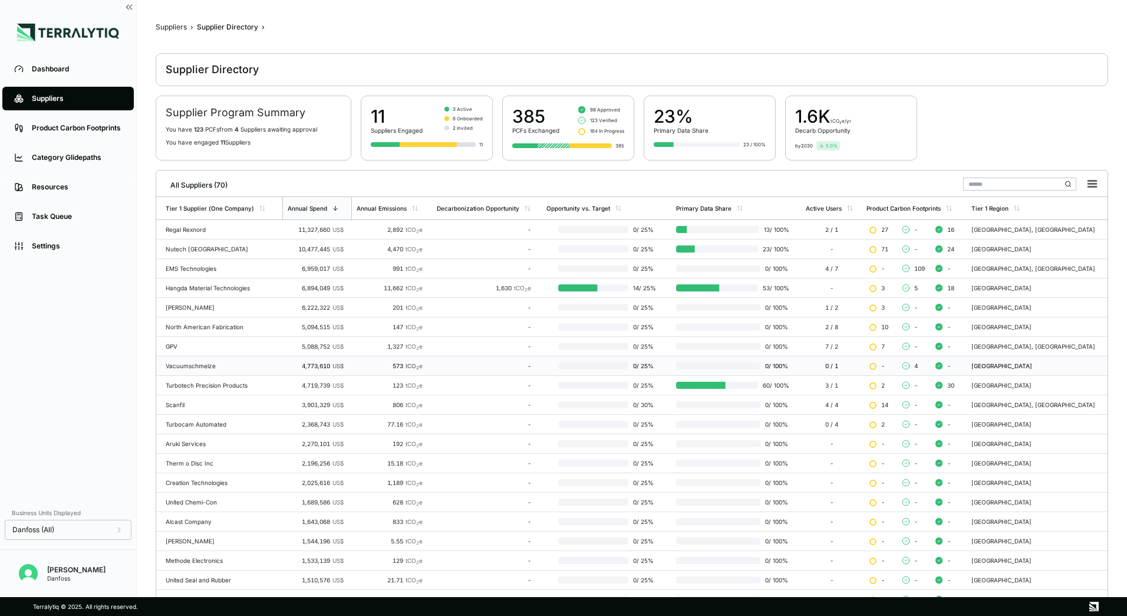
click at [242, 370] on td "Vacuumschmelze" at bounding box center [219, 365] width 126 height 19
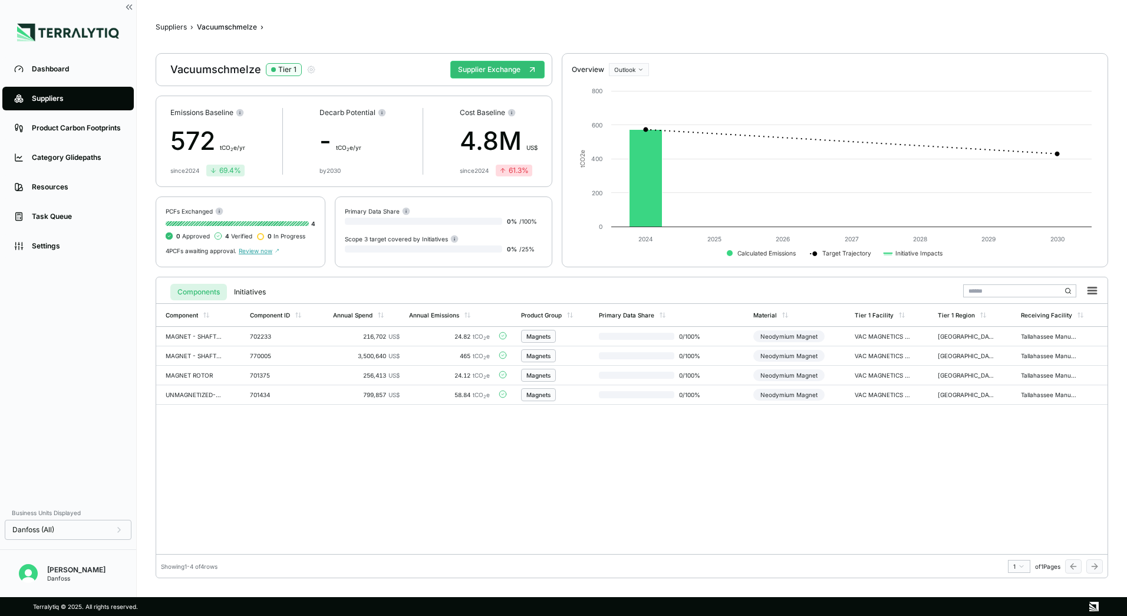
click at [269, 251] on span "Review now" at bounding box center [259, 250] width 41 height 7
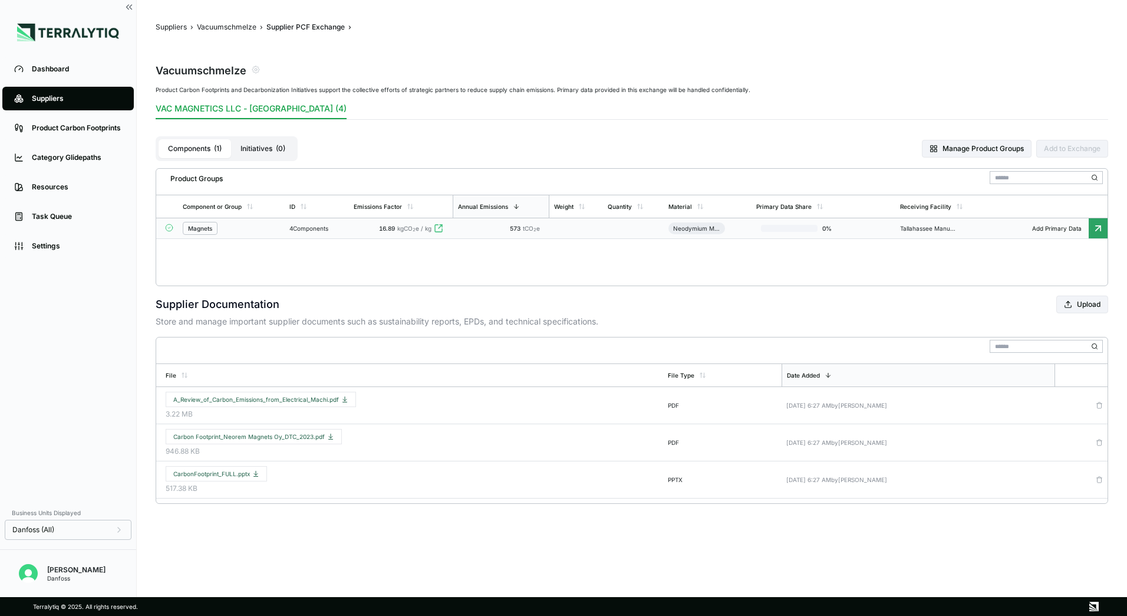
click at [272, 236] on td "Magnets" at bounding box center [231, 228] width 107 height 21
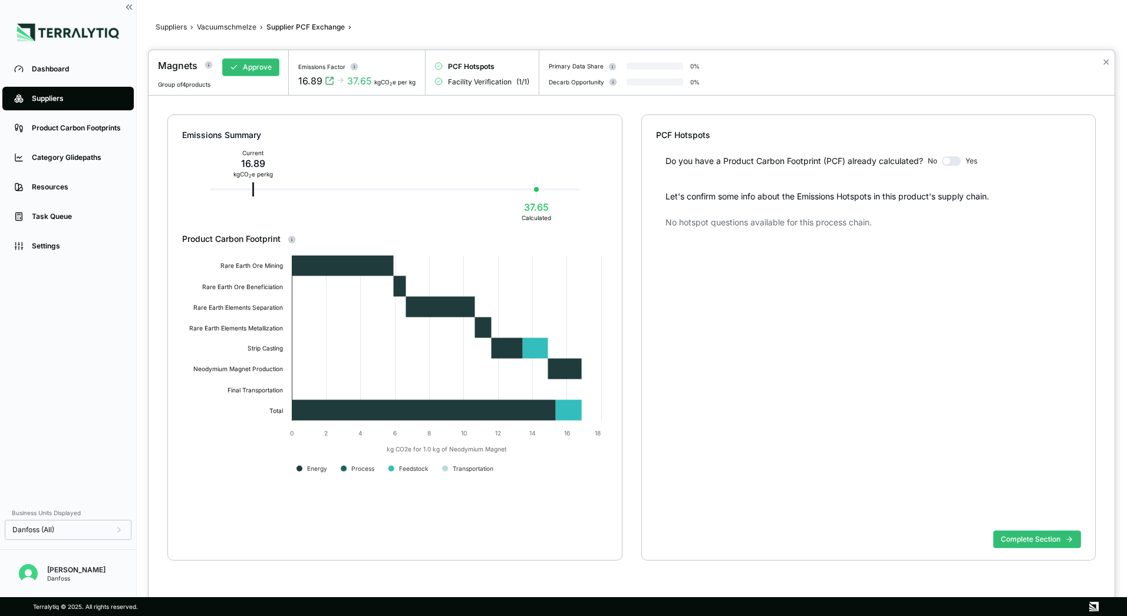
click at [179, 29] on div at bounding box center [563, 308] width 1127 height 616
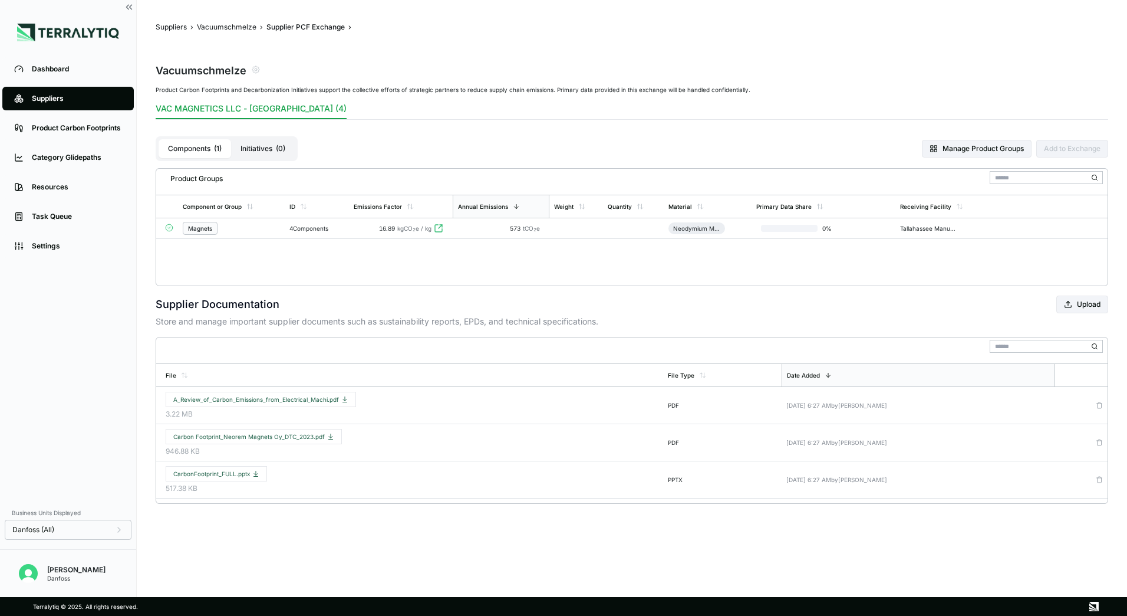
click at [177, 28] on button "Suppliers" at bounding box center [171, 26] width 31 height 9
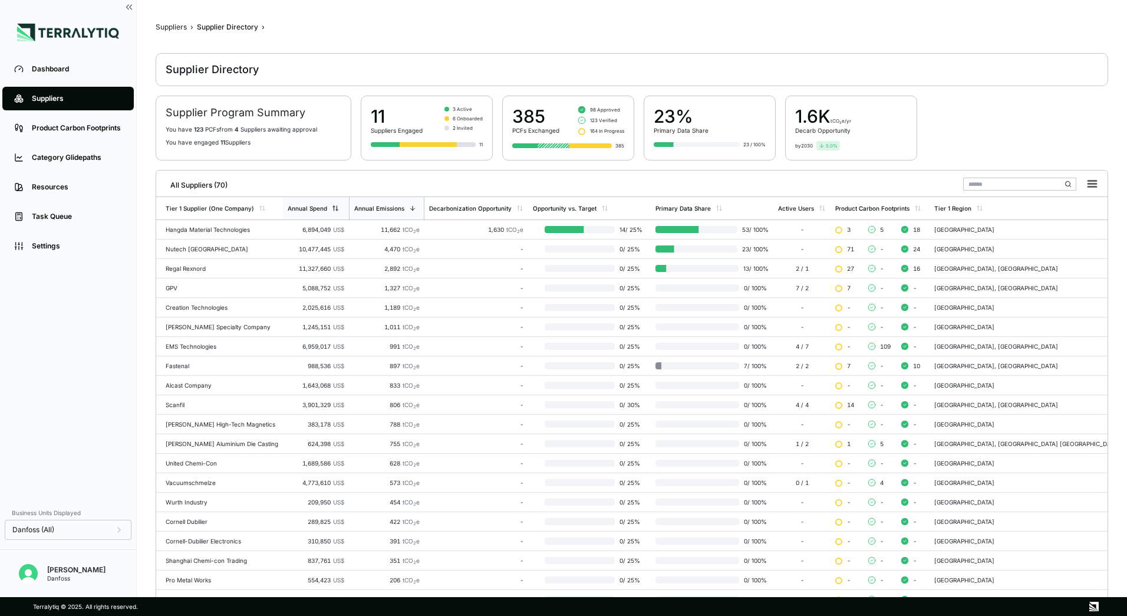
click at [332, 204] on div "Annual Spend" at bounding box center [316, 208] width 66 height 22
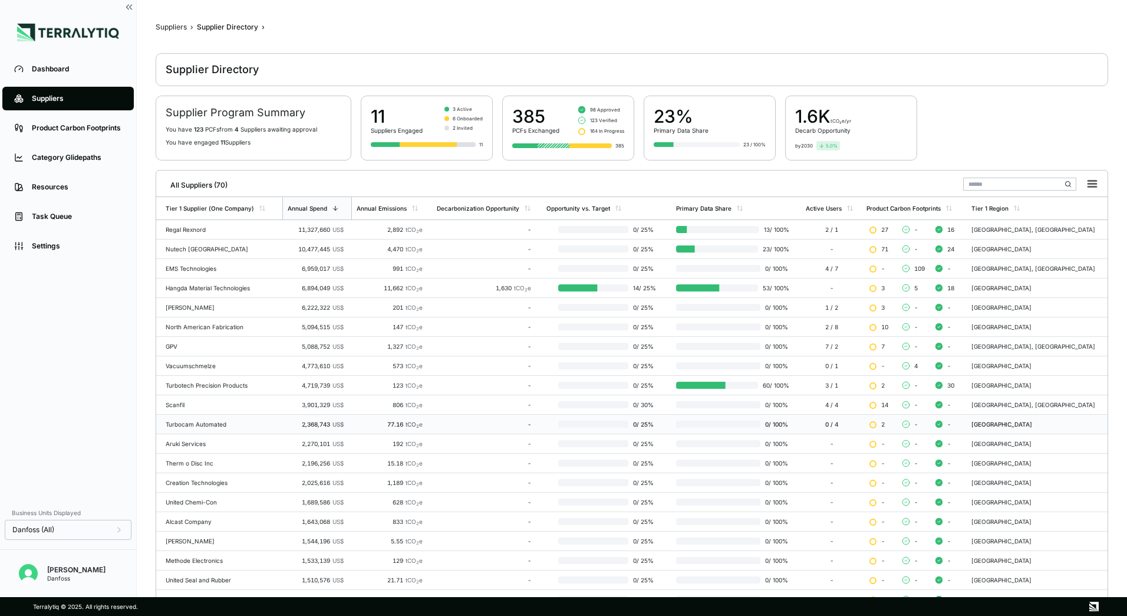
click at [235, 423] on div "Turbocam Automated" at bounding box center [222, 423] width 112 height 7
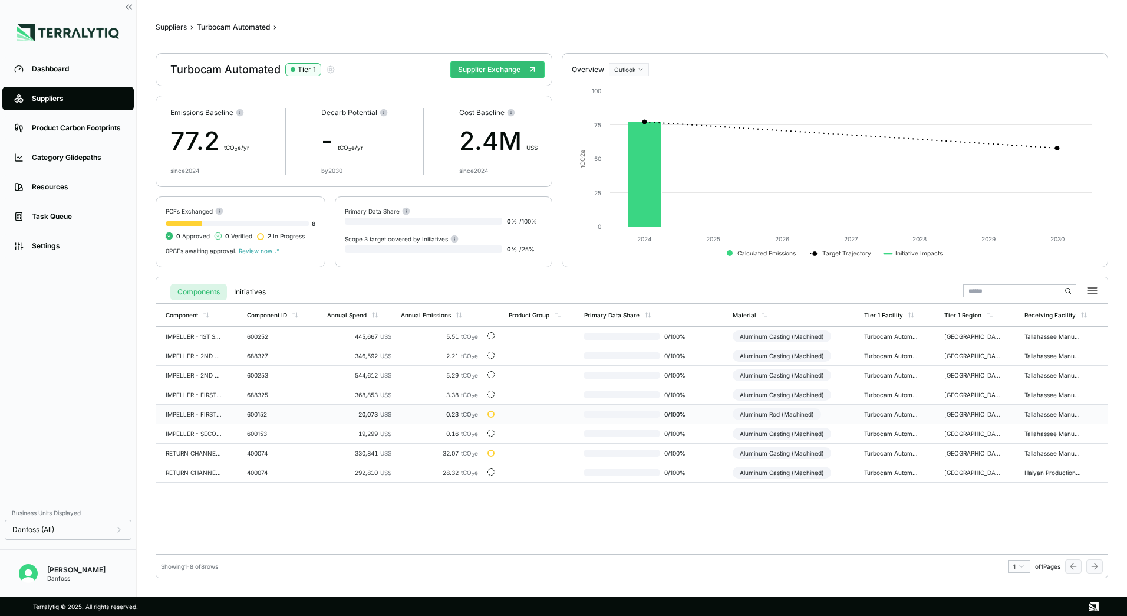
click at [226, 420] on td "IMPELLER - FIRST STAGE" at bounding box center [199, 414] width 86 height 19
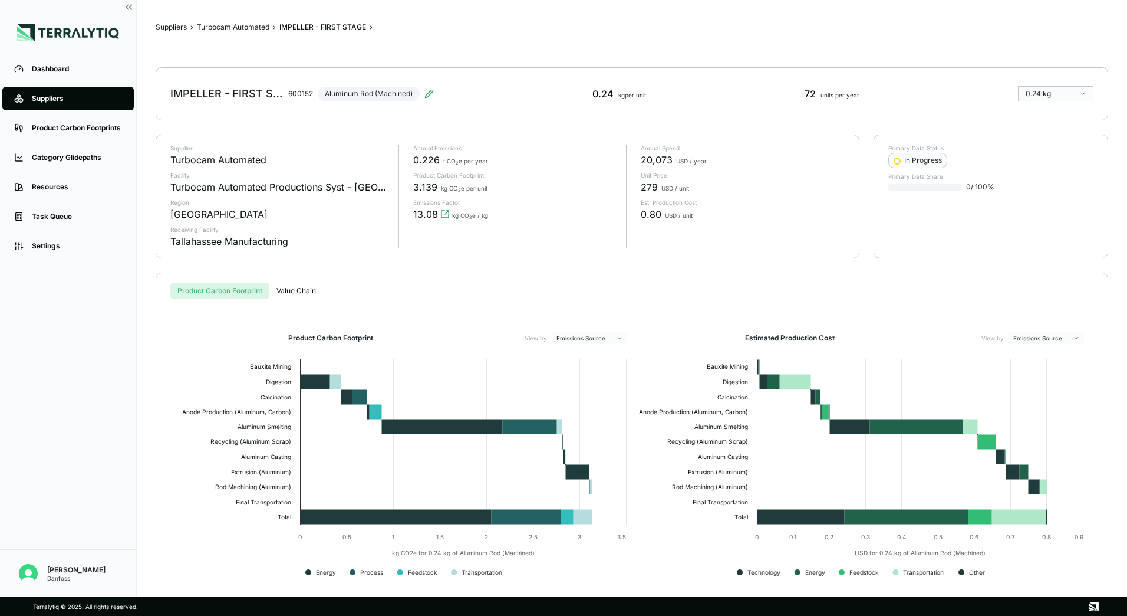
click at [320, 294] on button "Value Chain" at bounding box center [296, 290] width 54 height 17
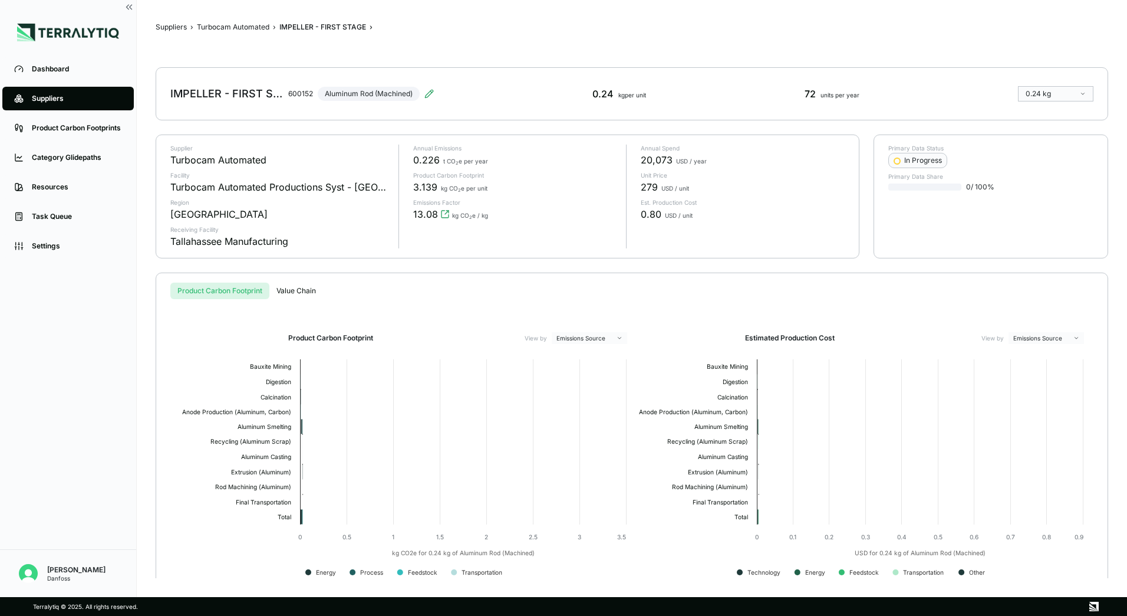
click at [235, 291] on button "Product Carbon Footprint" at bounding box center [219, 290] width 99 height 17
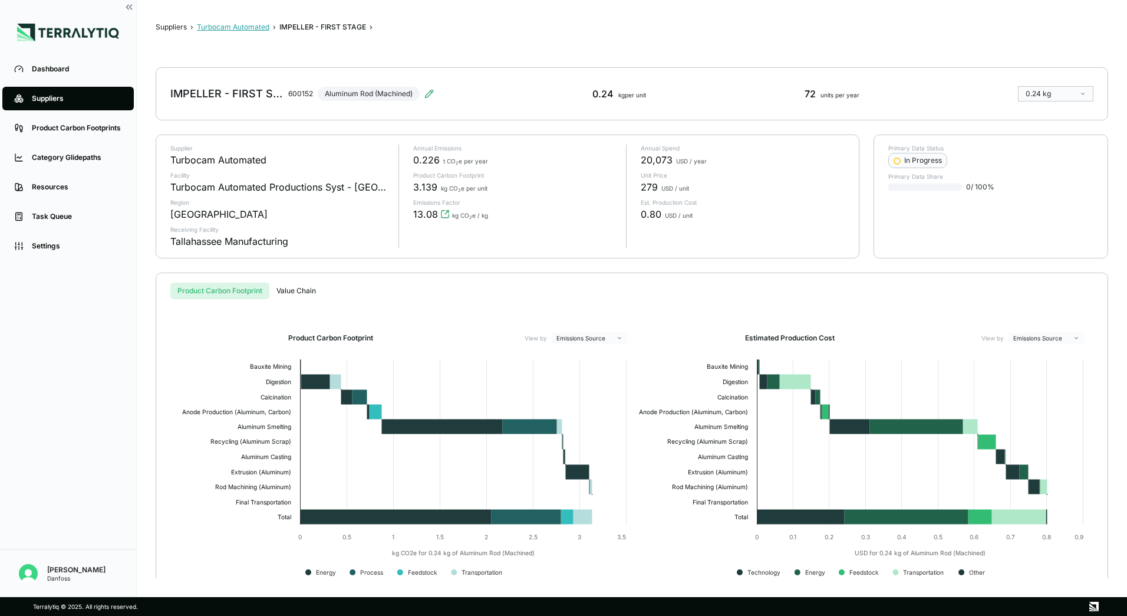
click at [246, 27] on button "Turbocam Automated" at bounding box center [233, 26] width 73 height 9
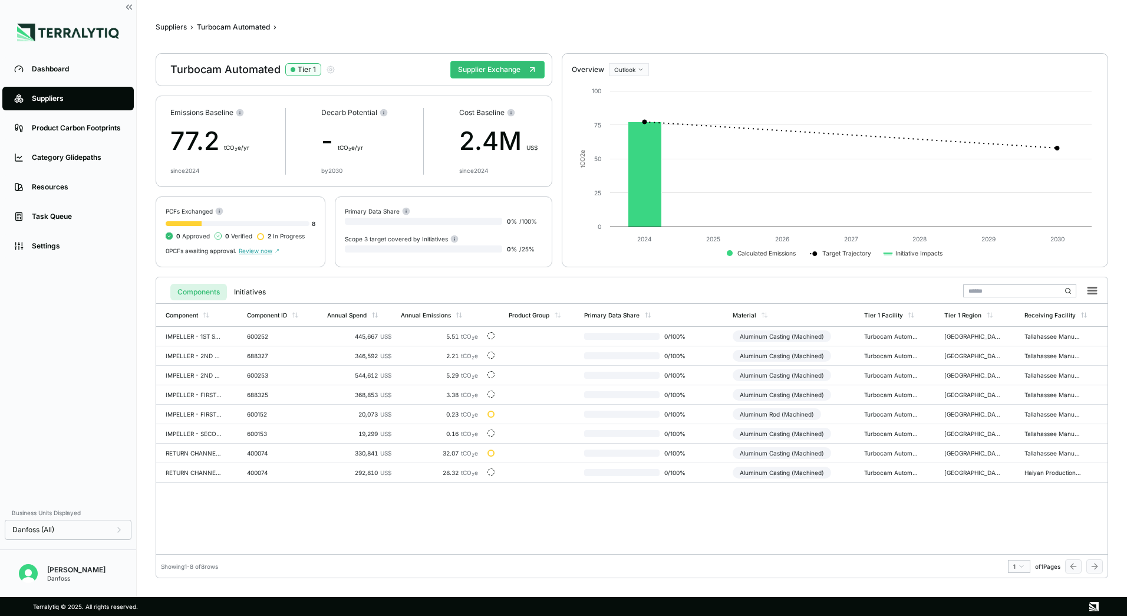
click at [272, 253] on span "Review now" at bounding box center [259, 250] width 41 height 7
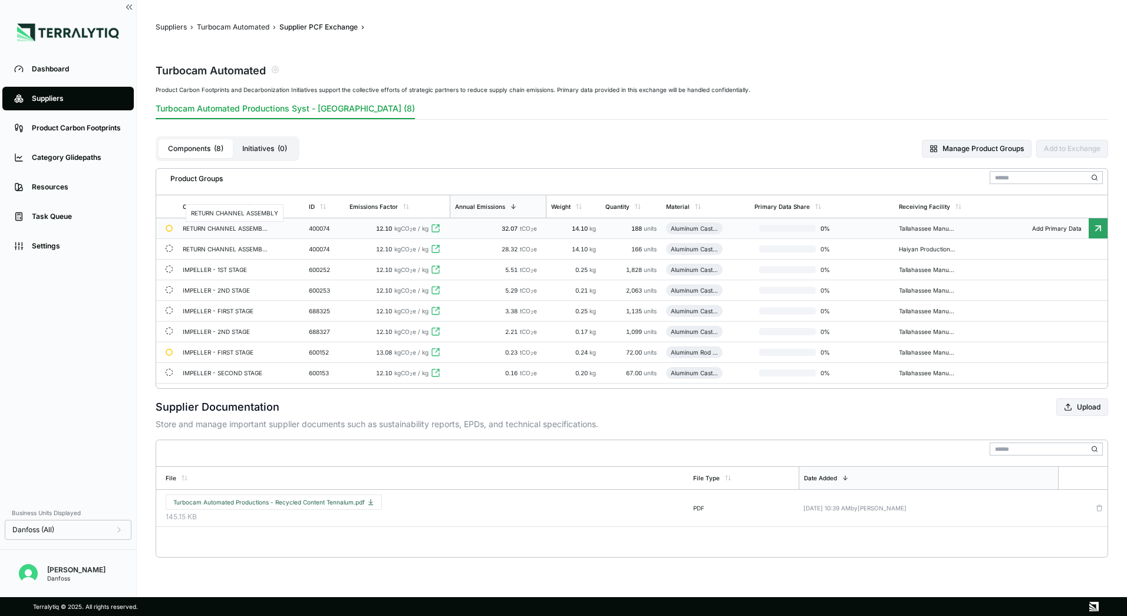
click at [230, 228] on div "RETURN CHANNEL ASSEMBLY" at bounding box center [225, 228] width 85 height 7
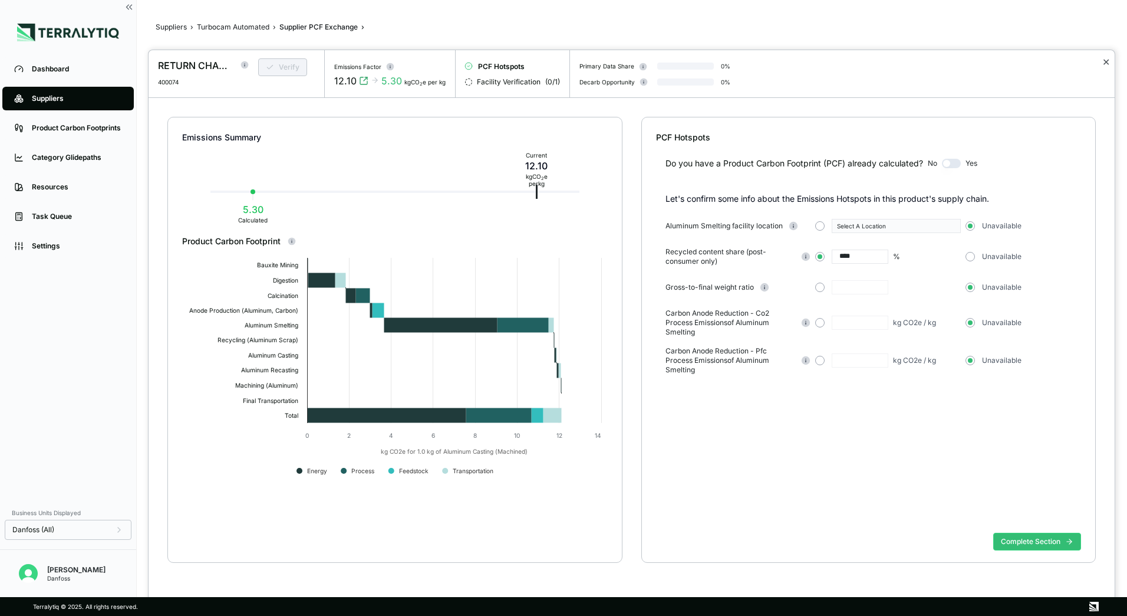
click at [1104, 62] on button "✕" at bounding box center [1107, 62] width 8 height 14
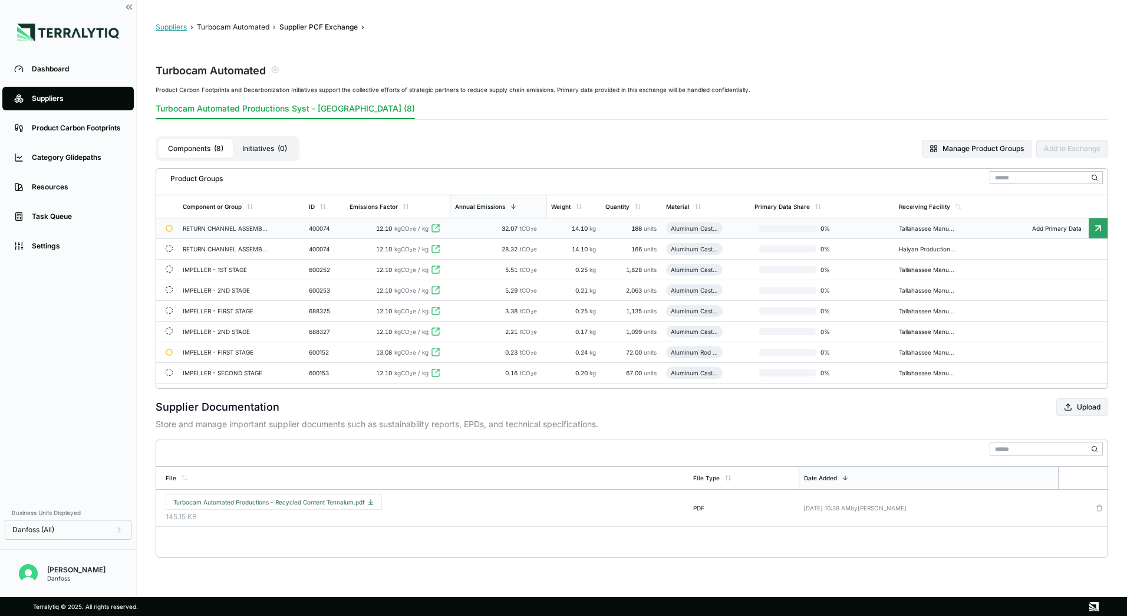
click at [175, 25] on button "Suppliers" at bounding box center [171, 26] width 31 height 9
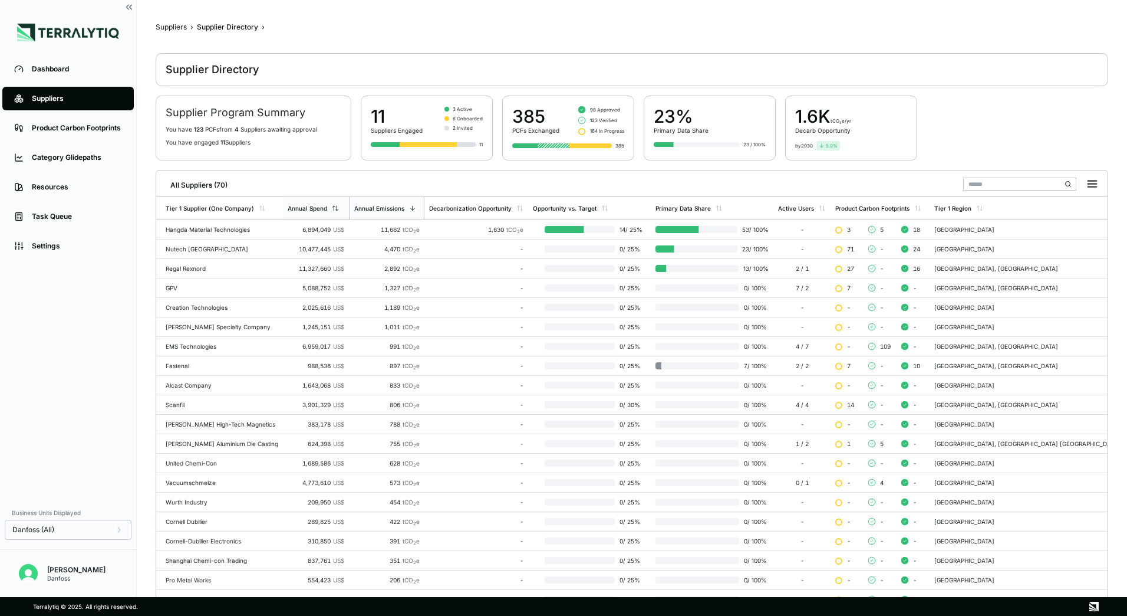
click at [328, 206] on div "Annual Spend" at bounding box center [313, 208] width 51 height 7
